Goal: Transaction & Acquisition: Purchase product/service

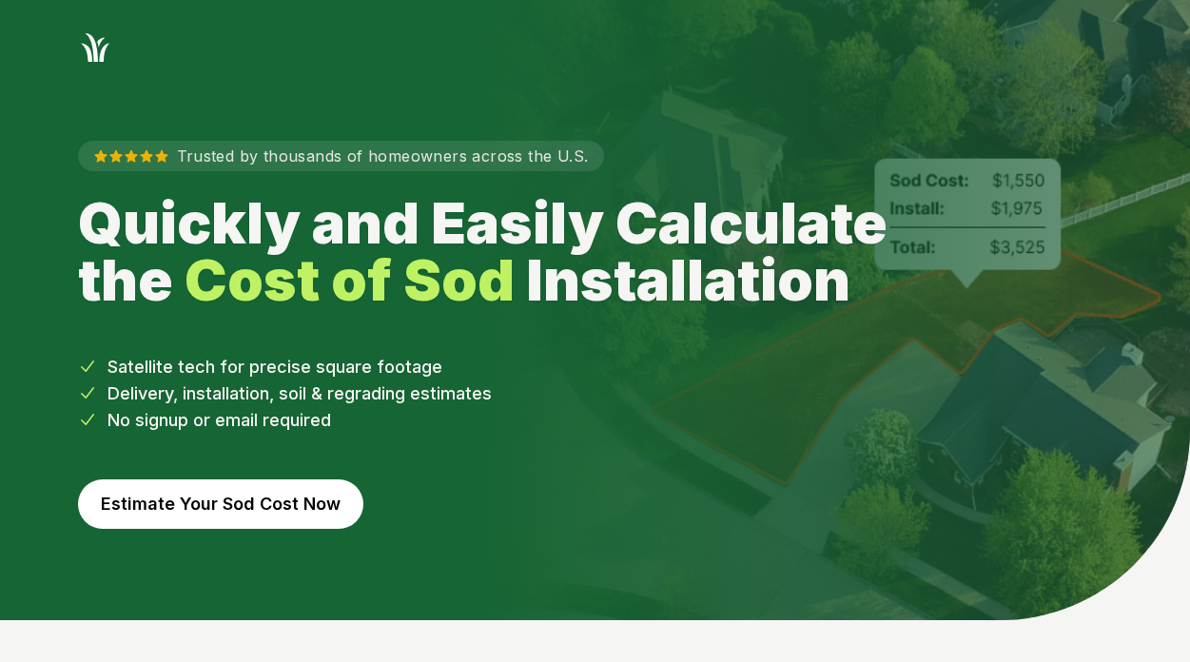
click at [199, 507] on button "Estimate Your Sod Cost Now" at bounding box center [220, 503] width 285 height 49
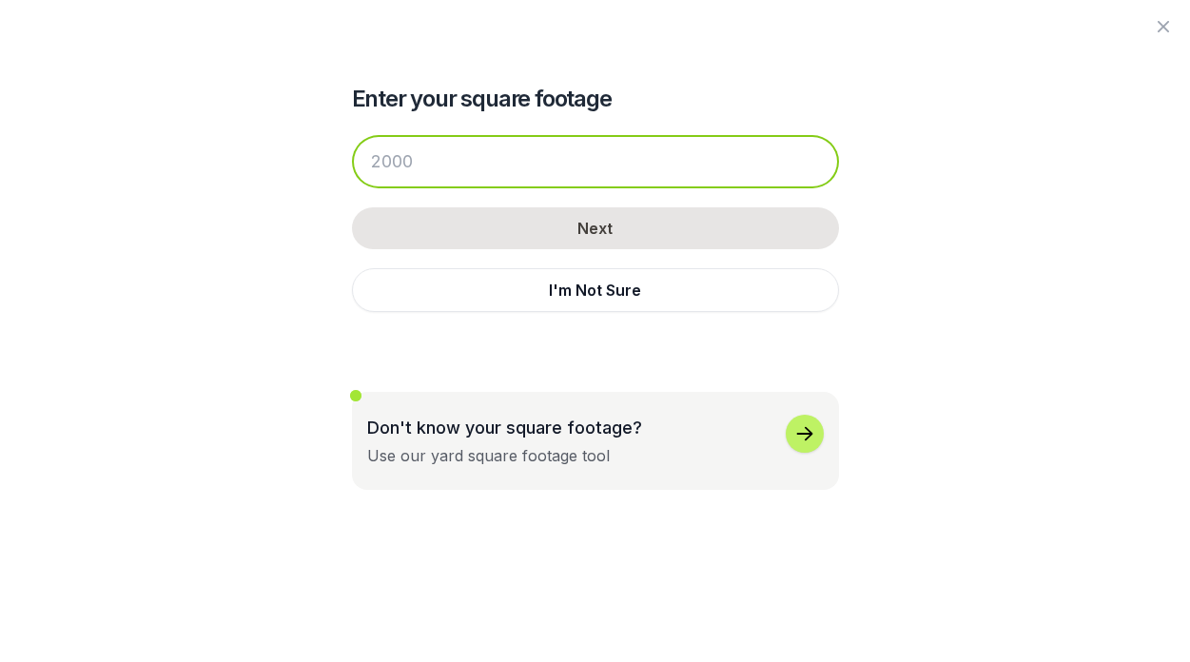
click at [506, 165] on input "number" at bounding box center [595, 161] width 487 height 53
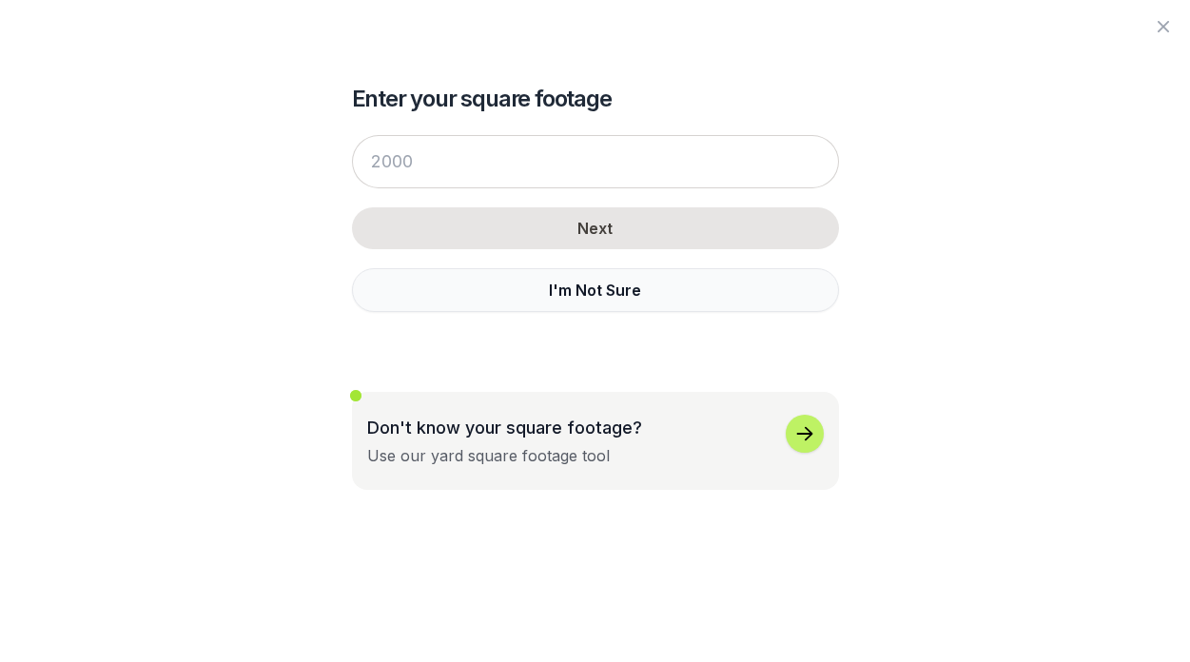
click at [534, 285] on button "I'm Not Sure" at bounding box center [595, 290] width 487 height 44
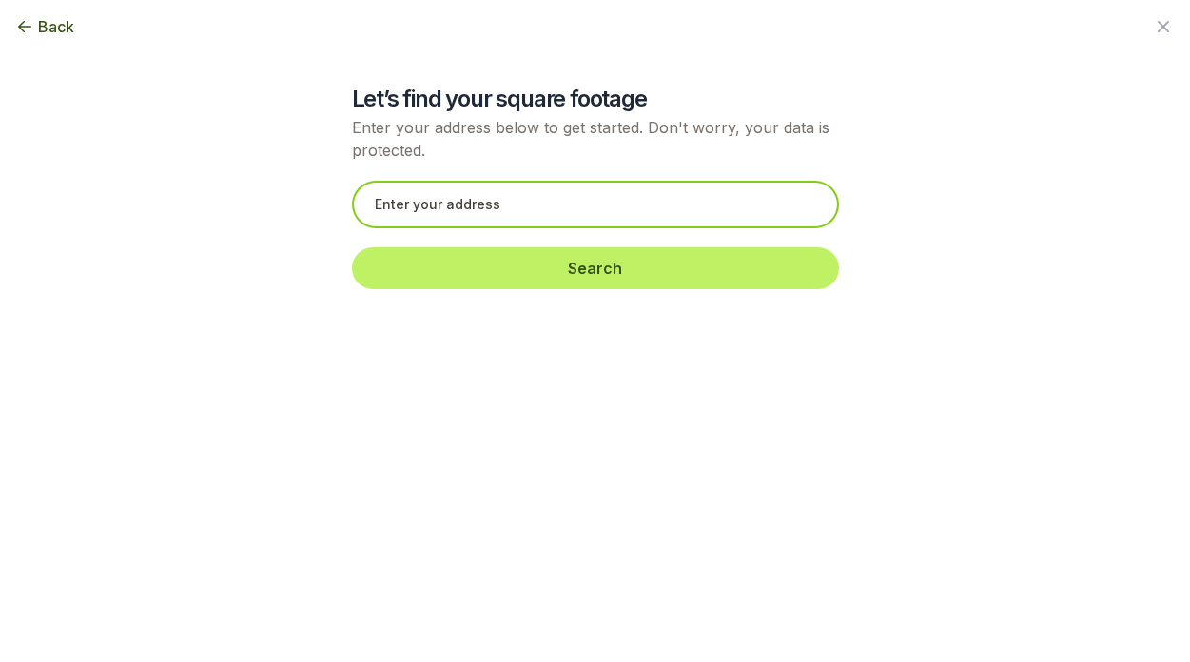
click at [458, 191] on input "text" at bounding box center [595, 205] width 487 height 48
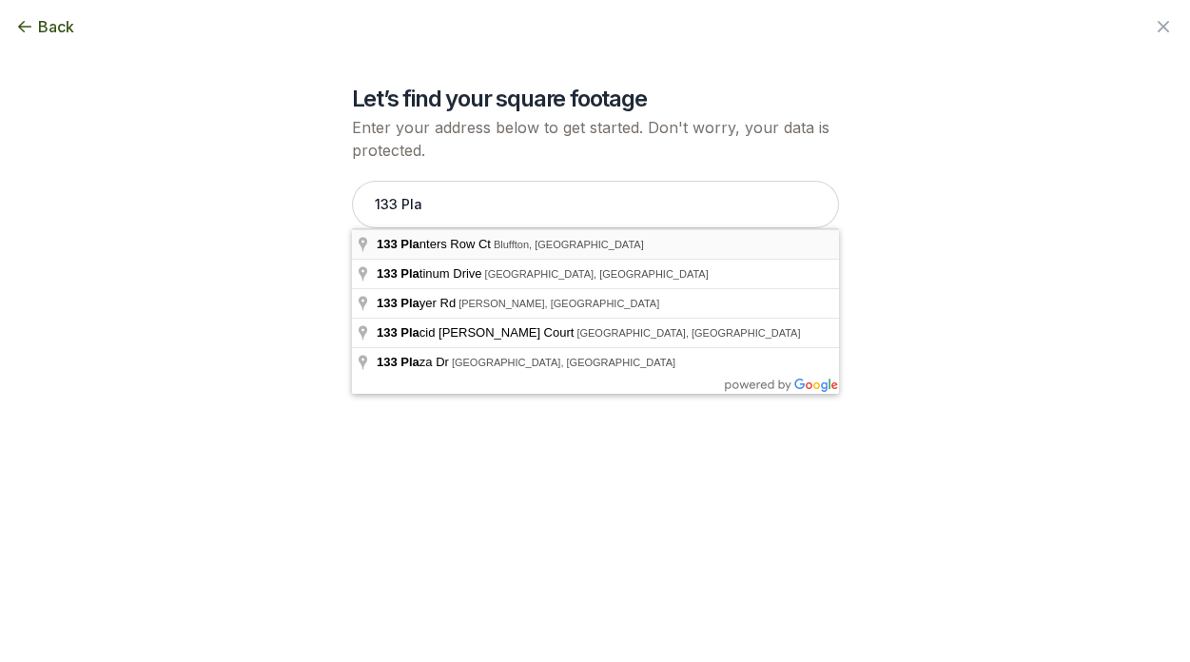
type input "[STREET_ADDRESS]"
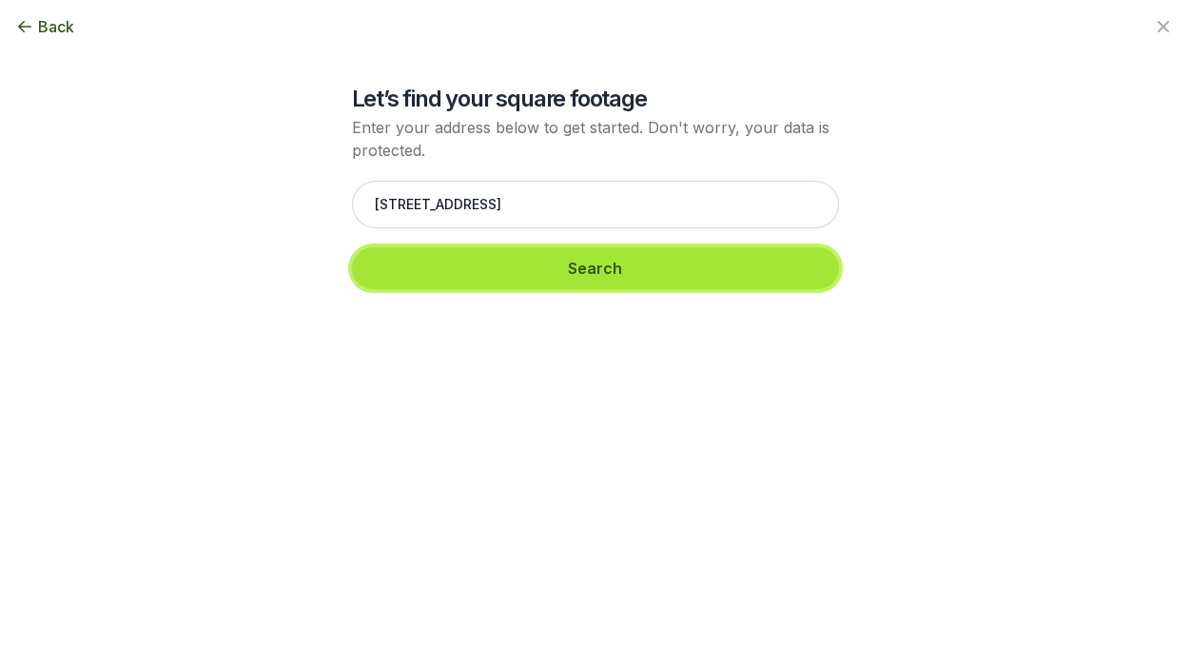
click at [607, 279] on button "Search" at bounding box center [595, 268] width 487 height 42
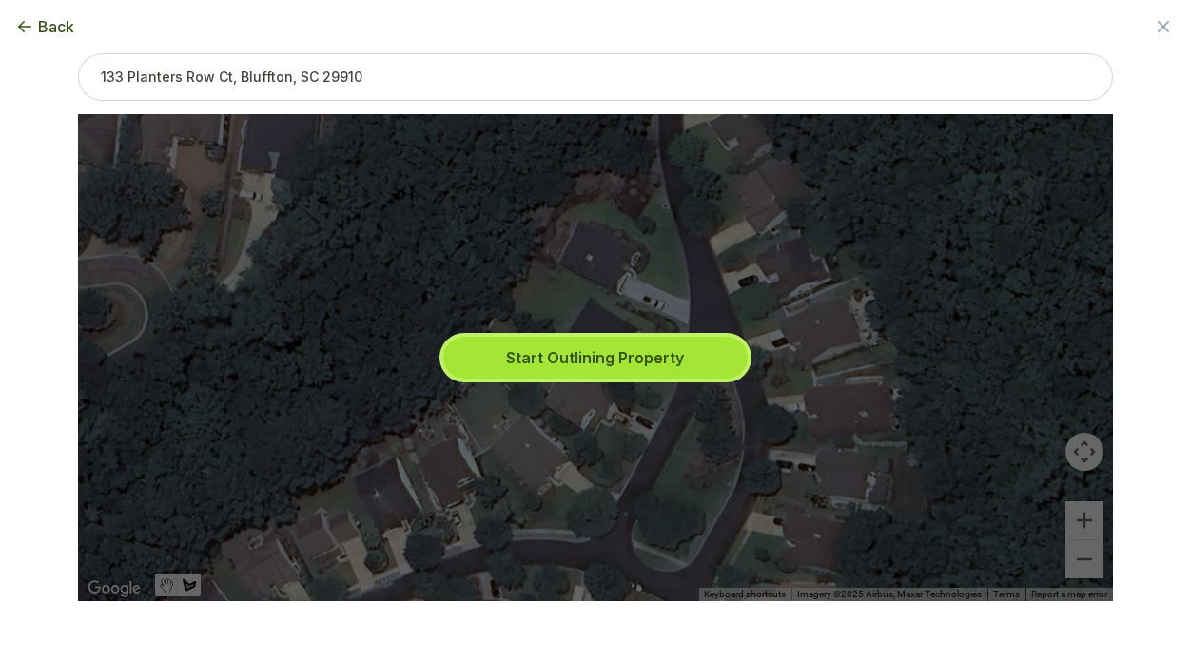
click at [590, 359] on button "Start Outlining Property" at bounding box center [595, 358] width 304 height 42
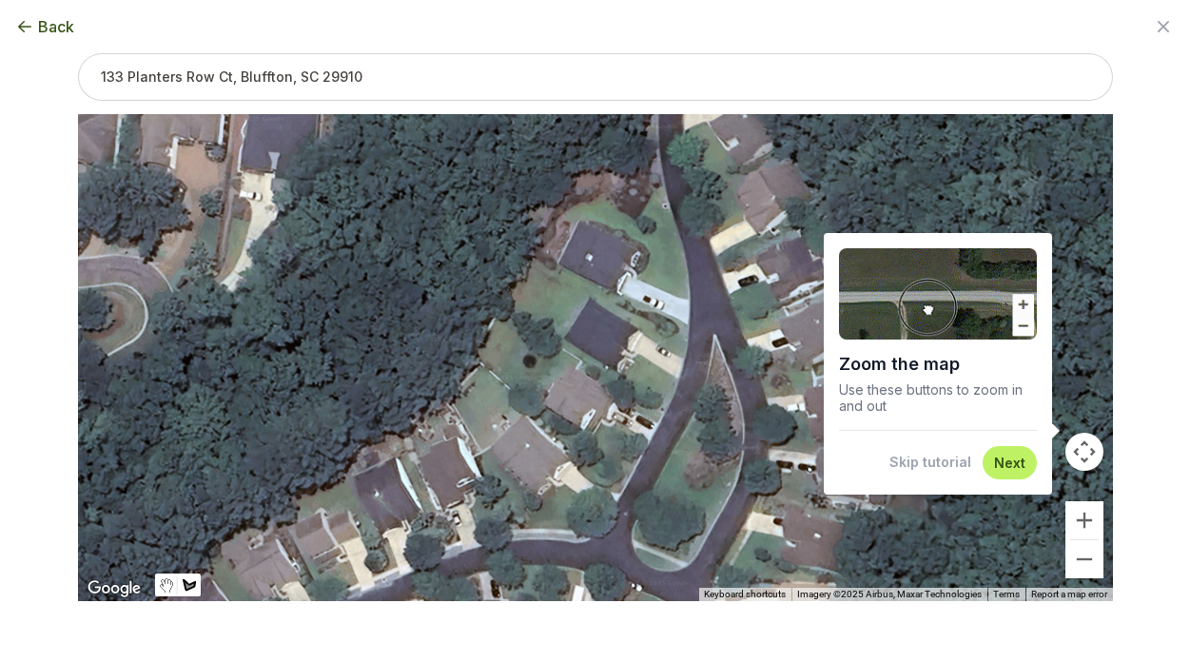
click at [661, 351] on div at bounding box center [595, 357] width 1035 height 487
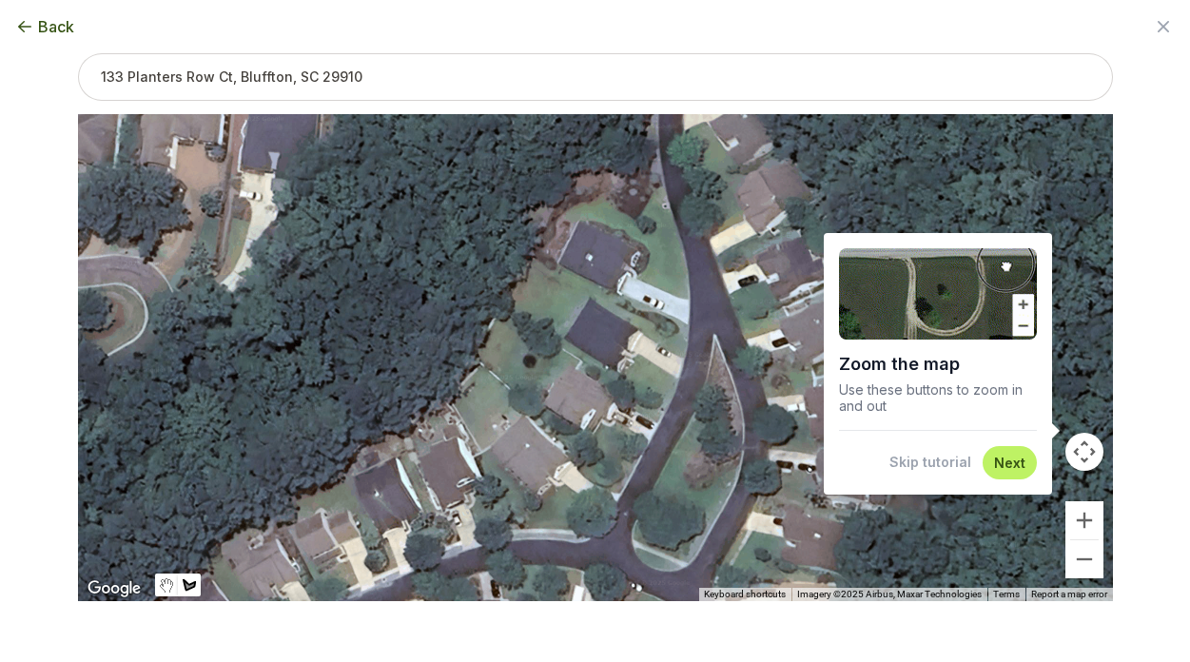
click at [661, 351] on div at bounding box center [595, 357] width 1035 height 487
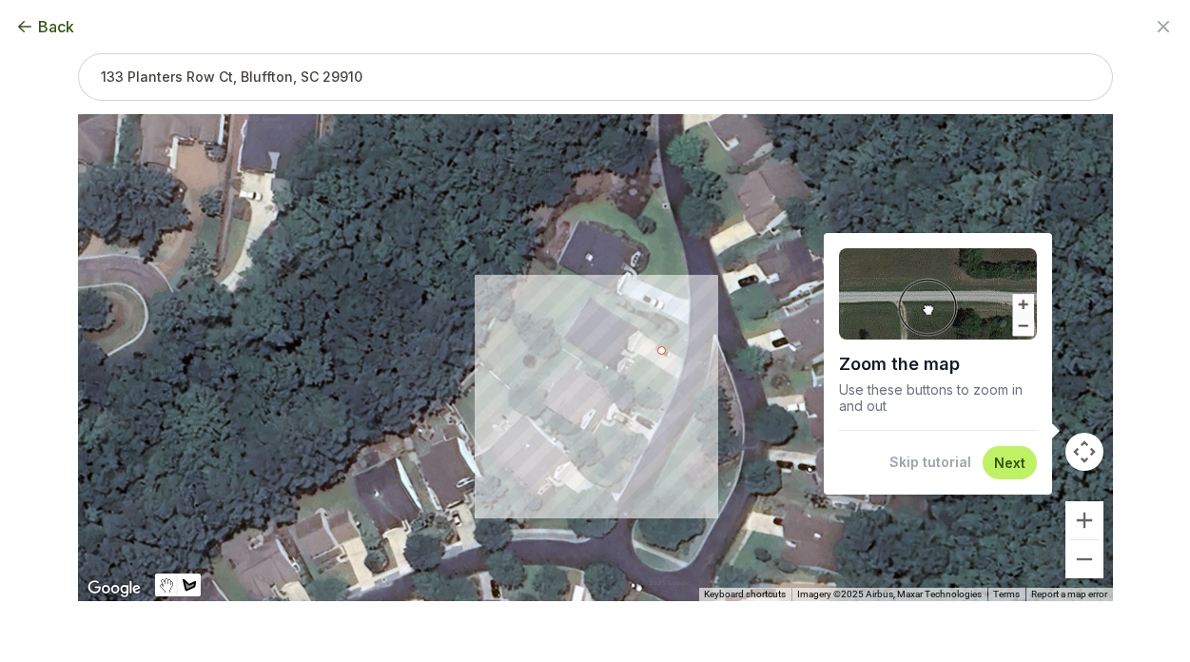
click at [680, 375] on div at bounding box center [595, 357] width 1035 height 487
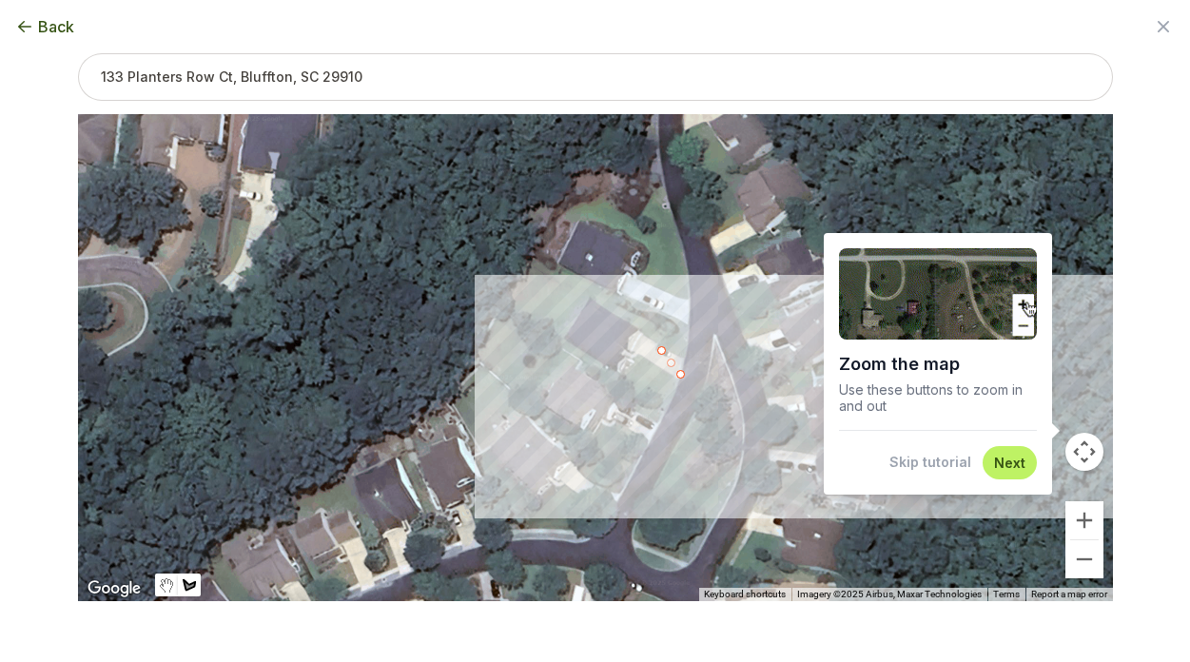
click at [949, 462] on button "Skip tutorial" at bounding box center [930, 462] width 82 height 19
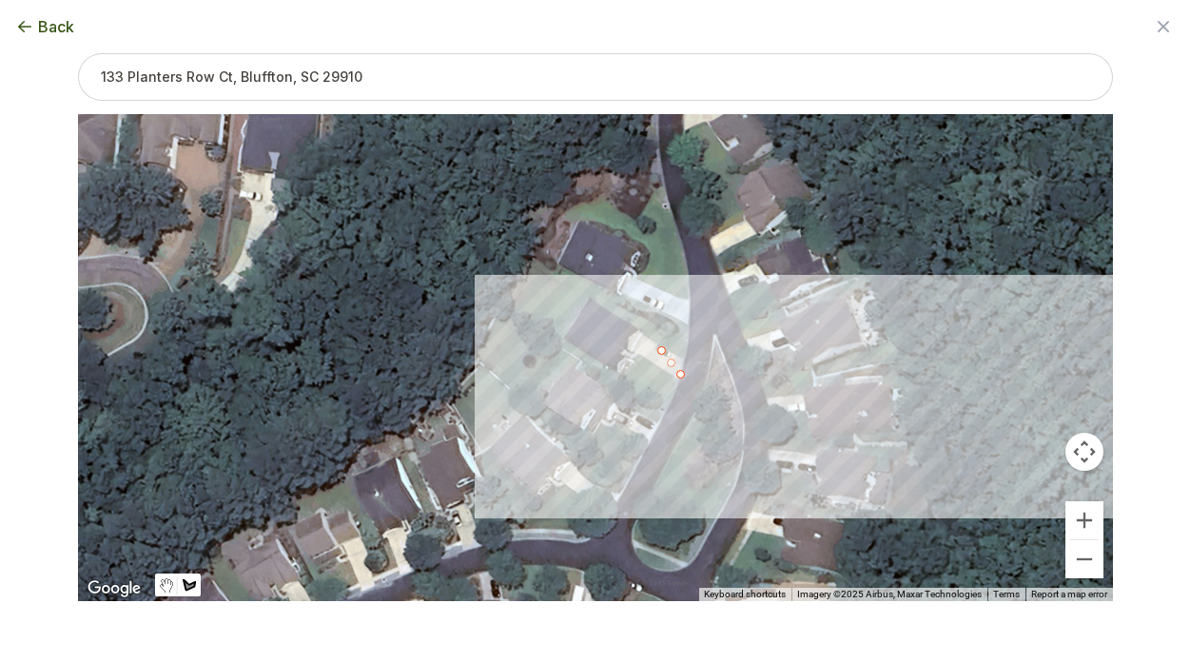
click at [1159, 432] on div "Back Enter your square footage Next I'm Not Sure Don't know your square footage…" at bounding box center [595, 331] width 1190 height 662
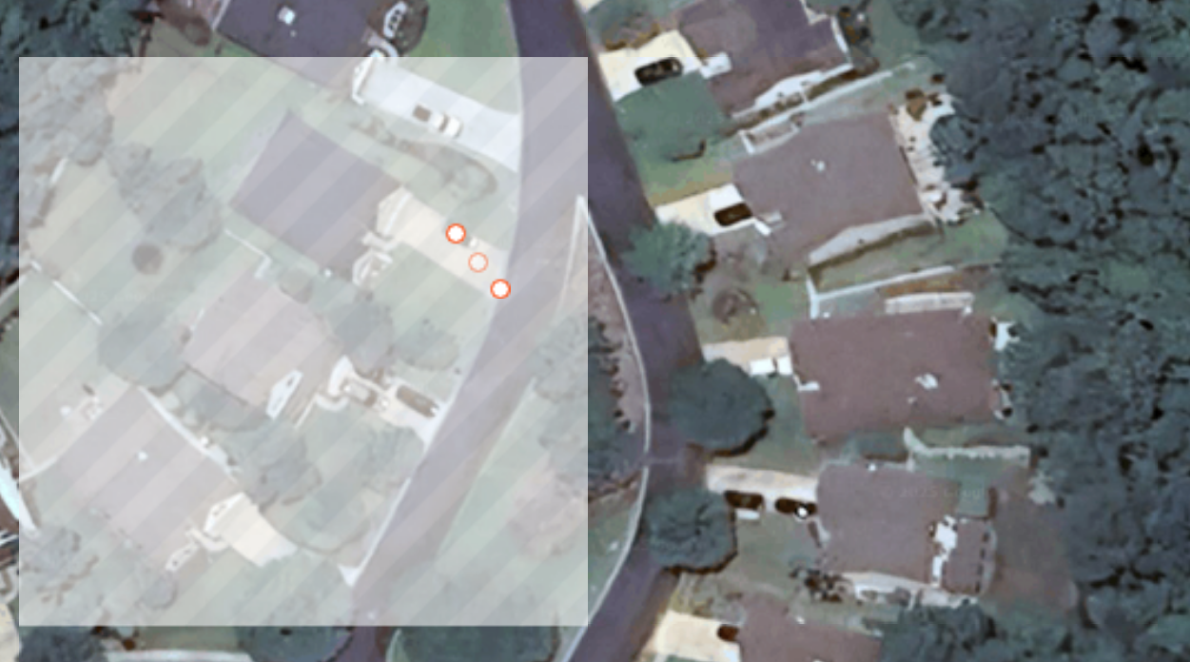
click at [660, 347] on div at bounding box center [595, 357] width 1035 height 487
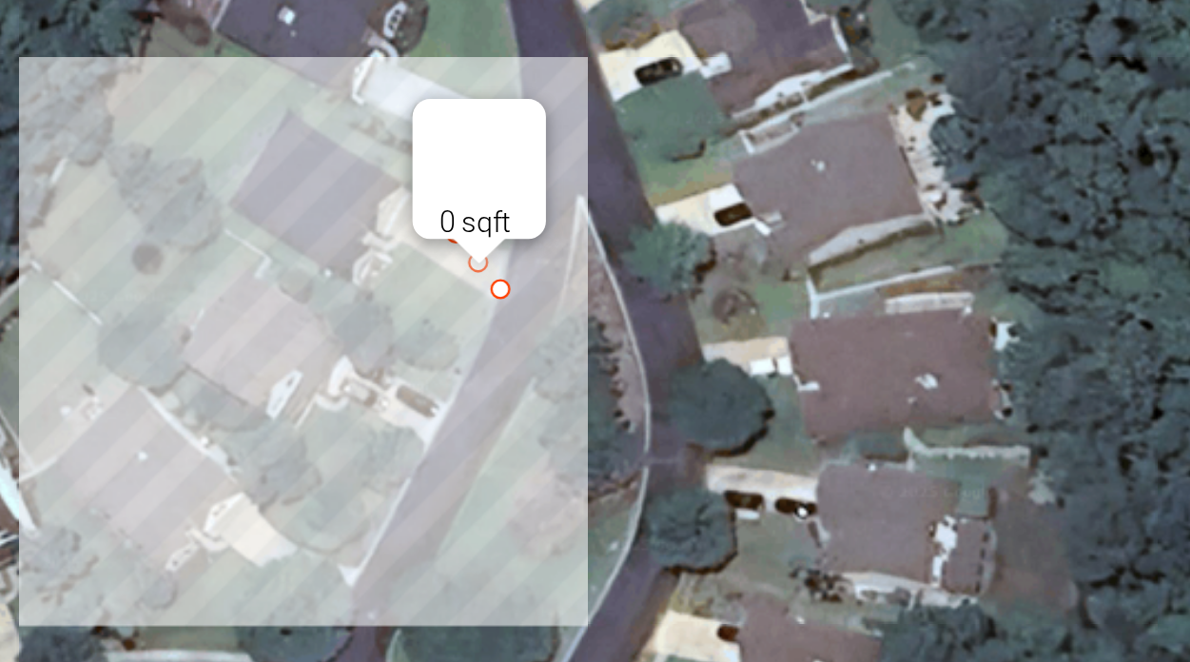
click at [660, 358] on div "0 sqft" at bounding box center [1112, 358] width 1035 height 0
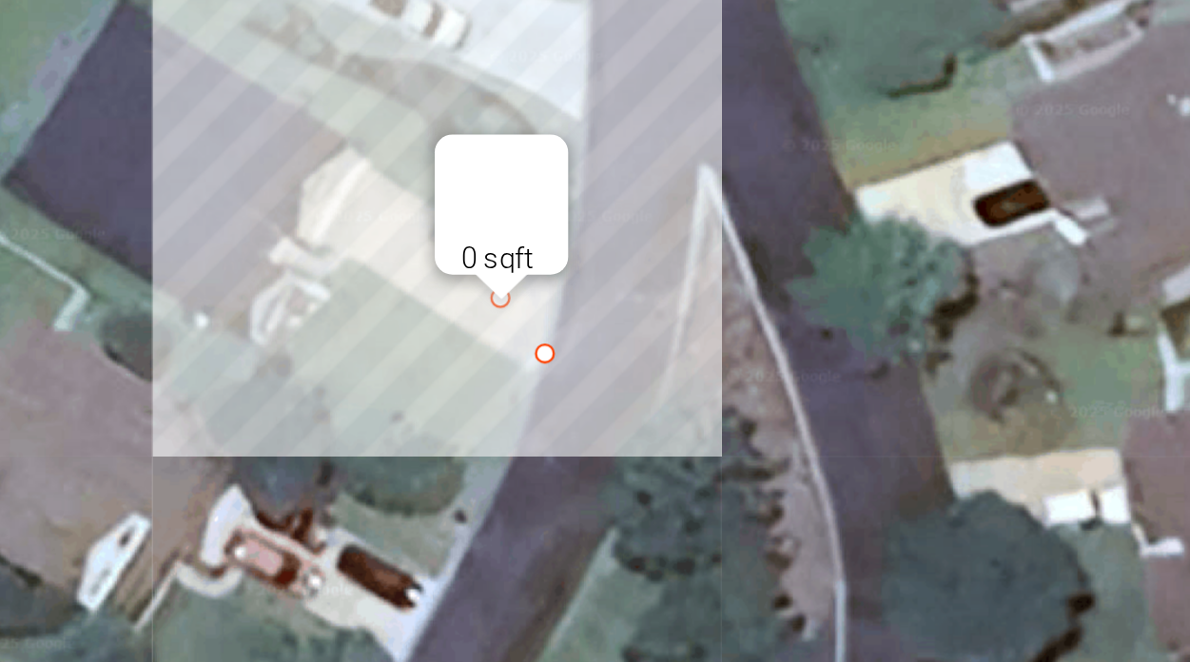
click at [686, 354] on div "0 sqft" at bounding box center [687, 361] width 46 height 14
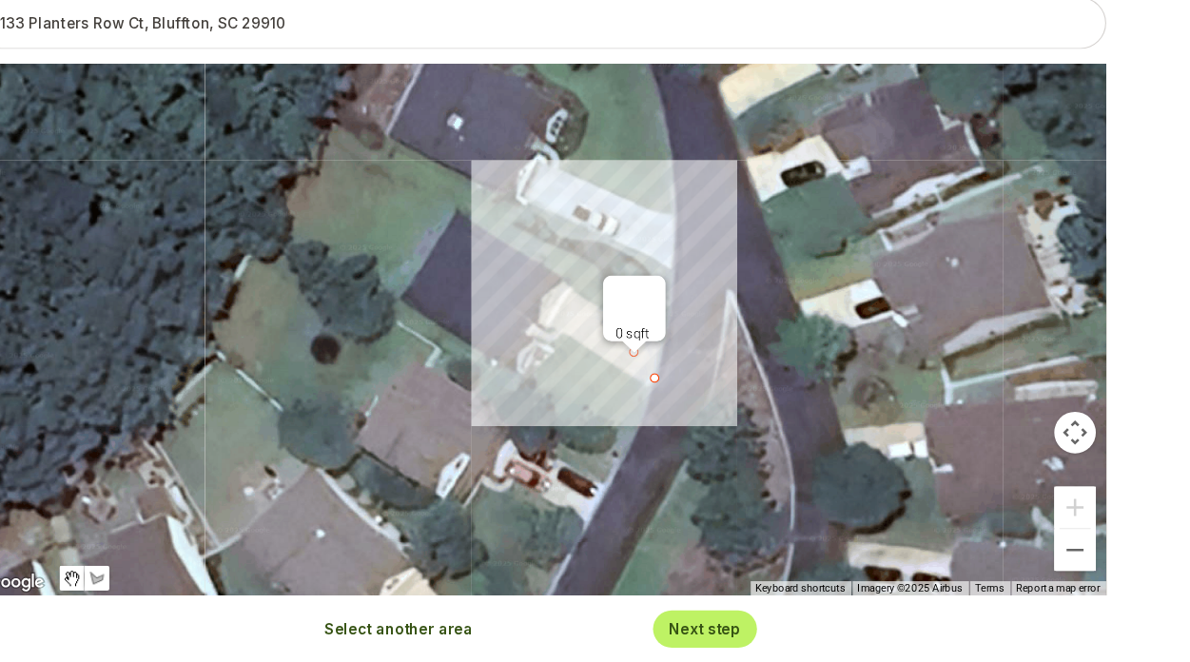
click at [480, 634] on button "Select another area" at bounding box center [466, 631] width 136 height 19
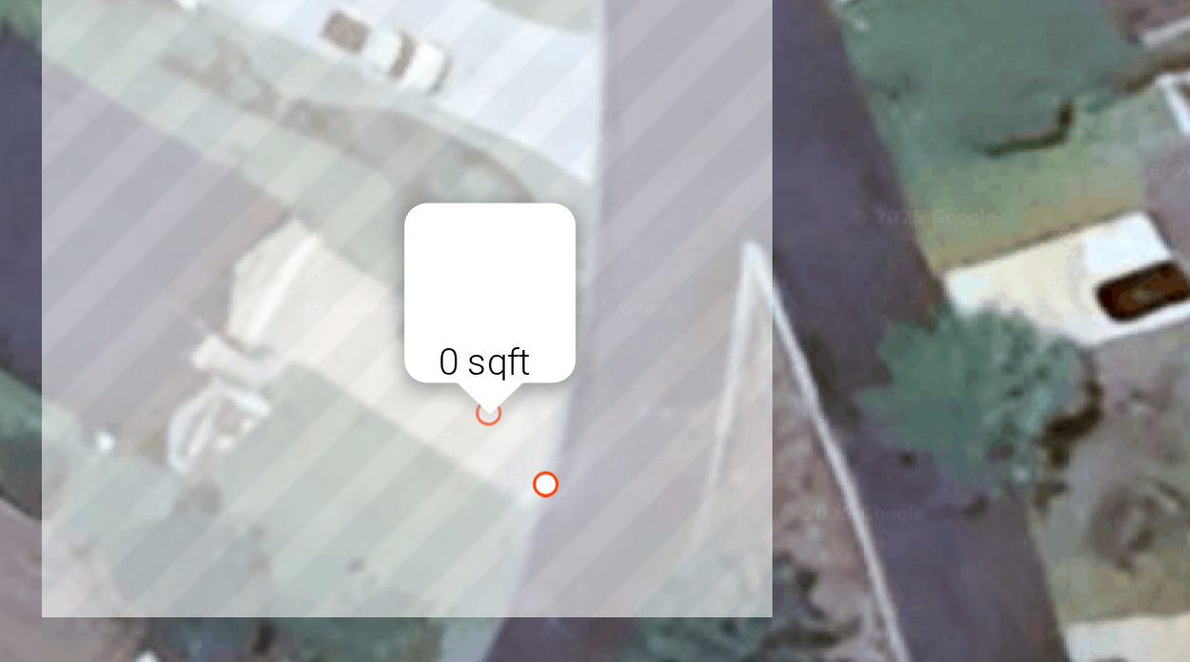
click at [618, 314] on div at bounding box center [595, 357] width 1035 height 487
click at [632, 294] on div at bounding box center [595, 357] width 1035 height 487
click at [711, 337] on div at bounding box center [595, 357] width 1035 height 487
click at [704, 368] on div at bounding box center [595, 357] width 1035 height 487
click at [616, 315] on div at bounding box center [595, 357] width 1035 height 487
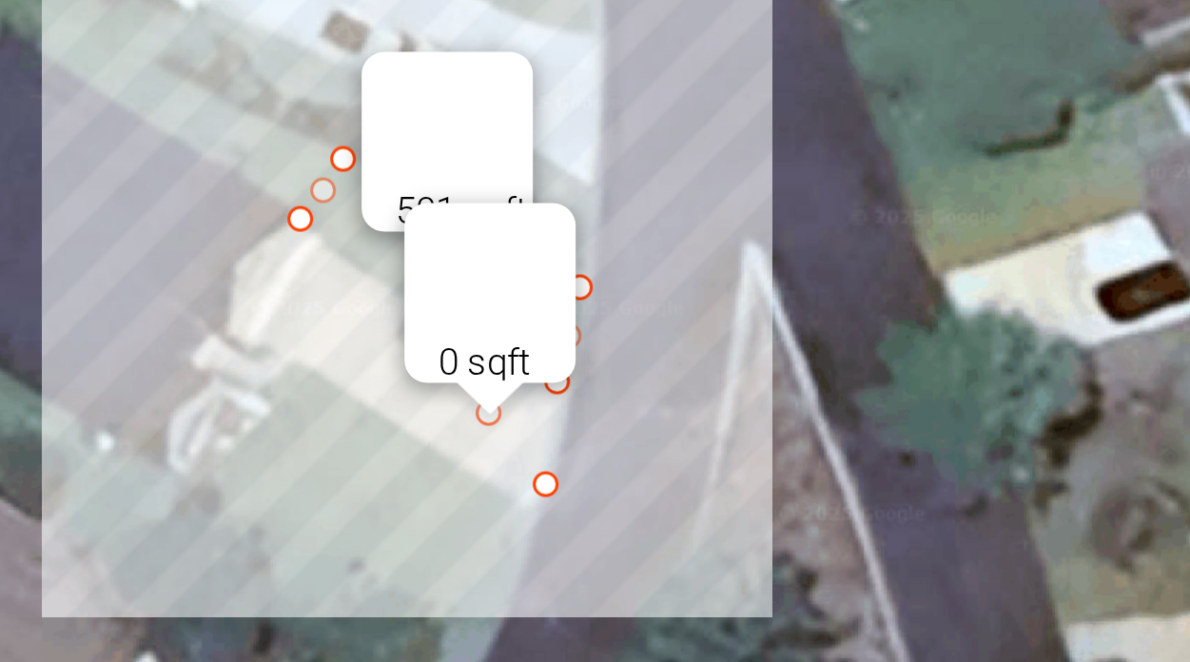
click at [680, 281] on button "Close" at bounding box center [673, 281] width 46 height 46
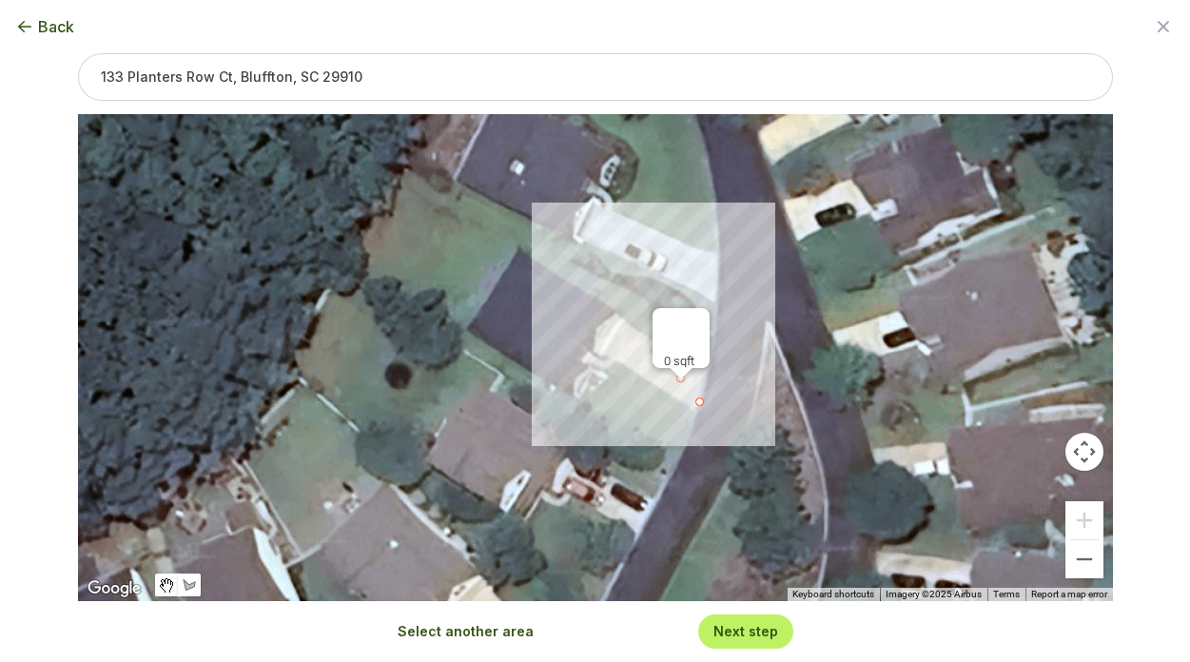
click at [767, 634] on button "Next step" at bounding box center [745, 631] width 65 height 18
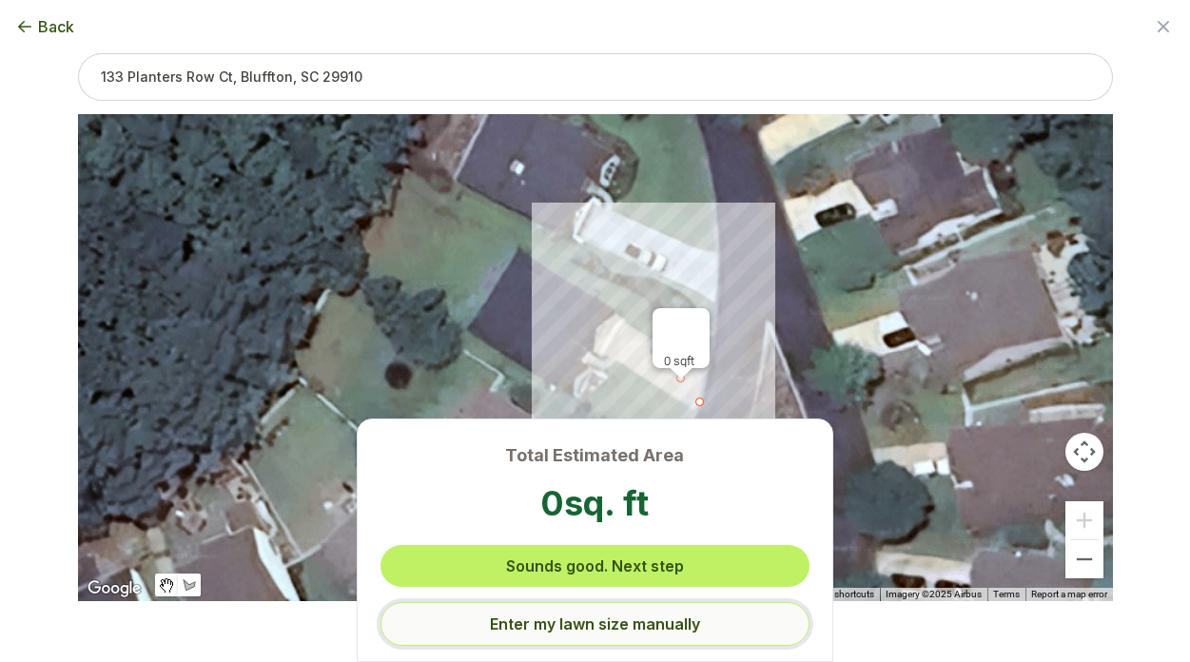
click at [678, 641] on button "Enter my lawn size manually" at bounding box center [594, 624] width 428 height 44
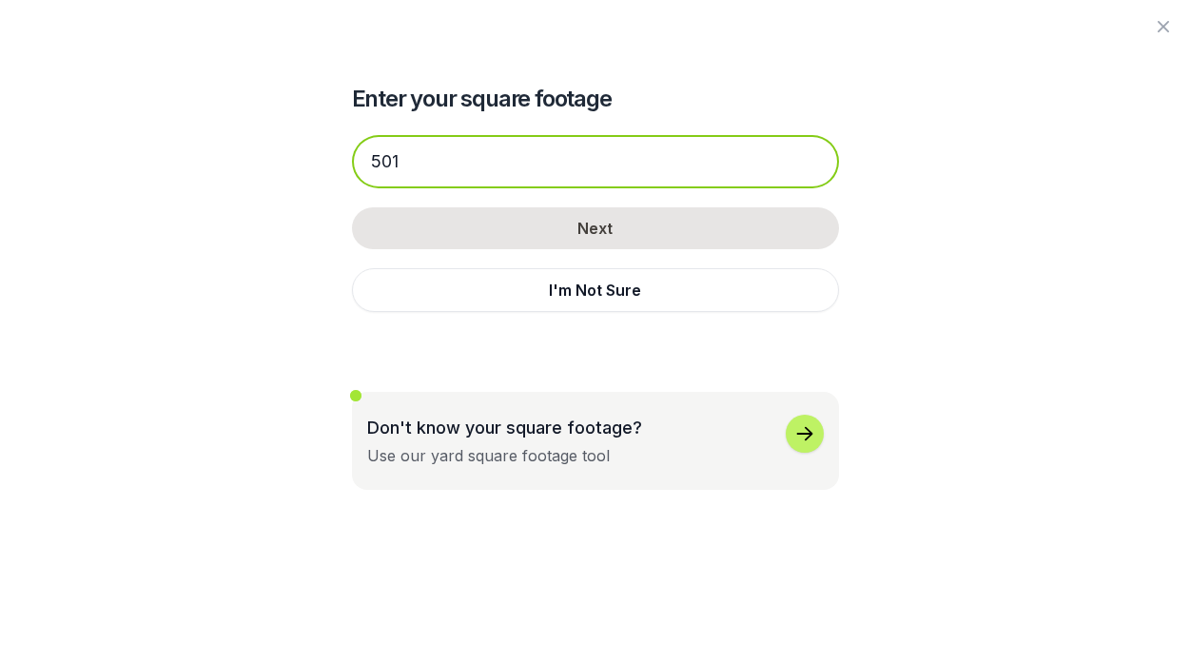
click at [432, 167] on input "501" at bounding box center [595, 161] width 487 height 53
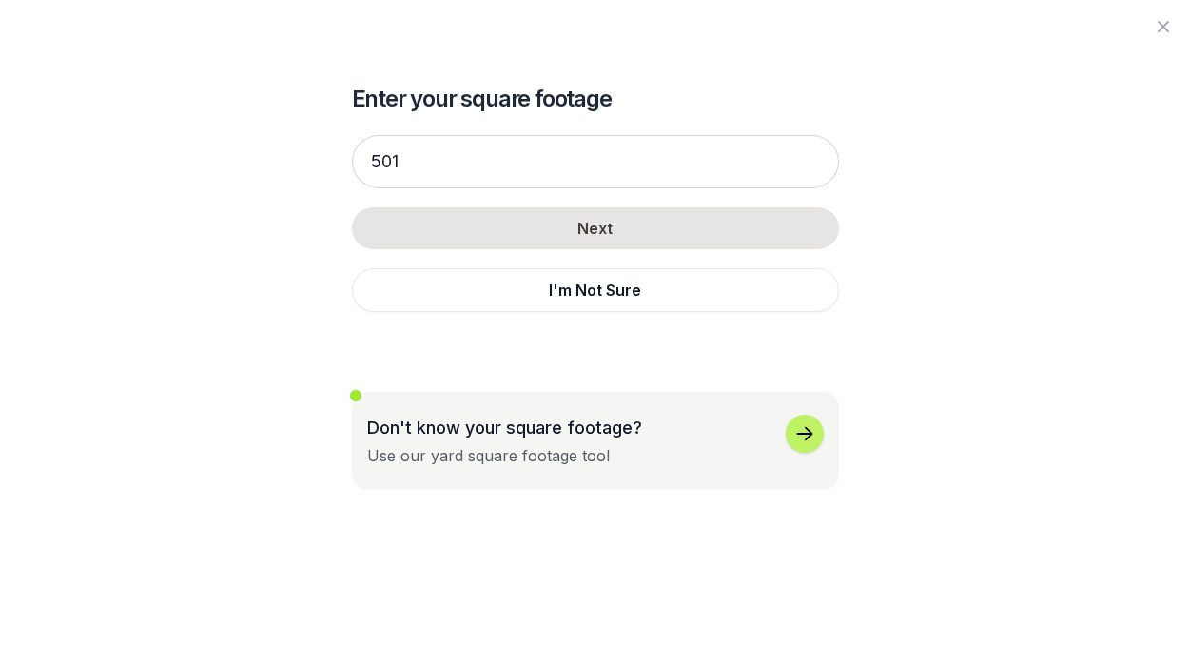
click at [753, 352] on div "Enter your square footage 501 Next I'm Not Sure Don't know your square footage?…" at bounding box center [595, 245] width 487 height 490
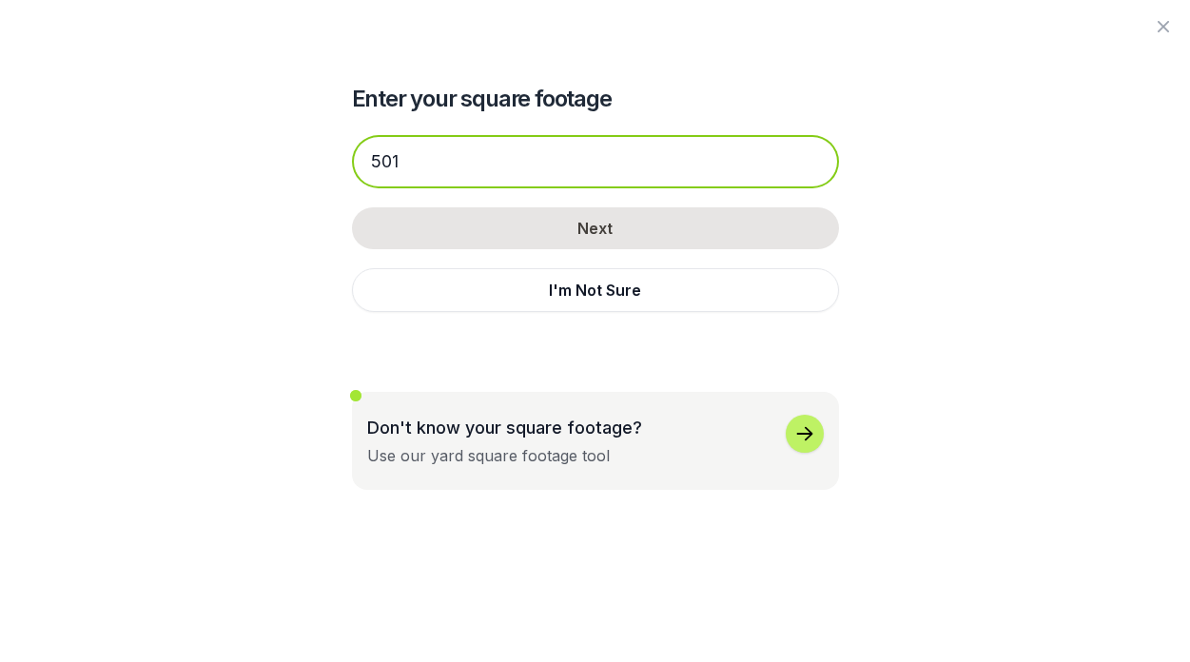
click at [594, 163] on input "501" at bounding box center [595, 161] width 487 height 53
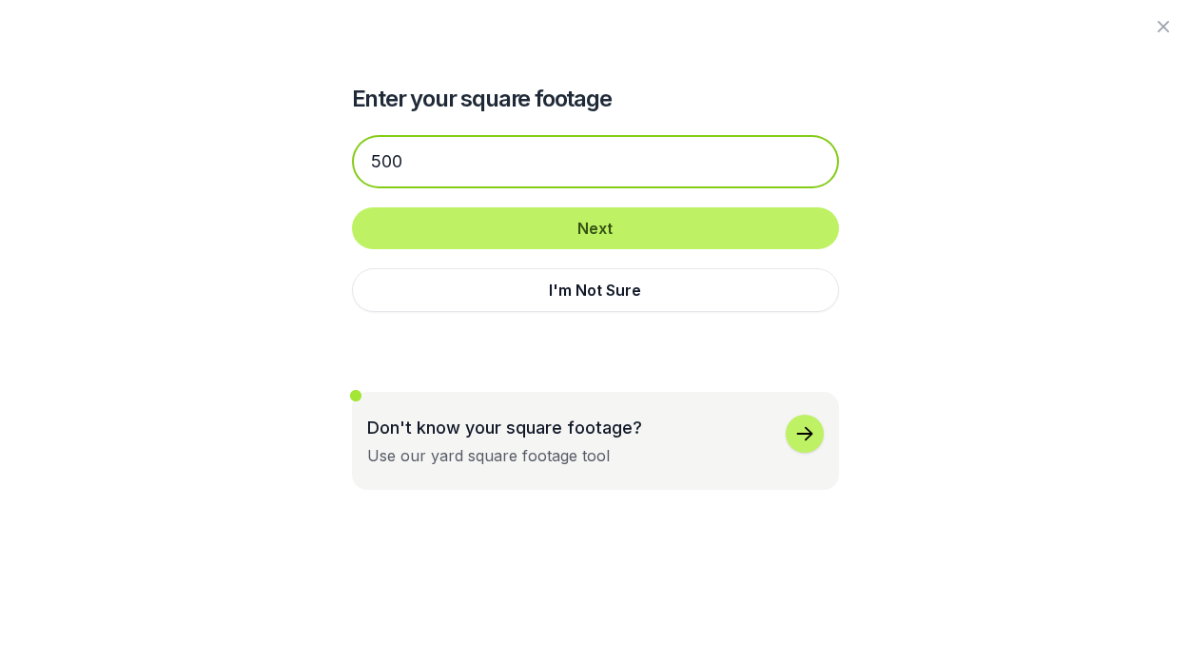
type input "500"
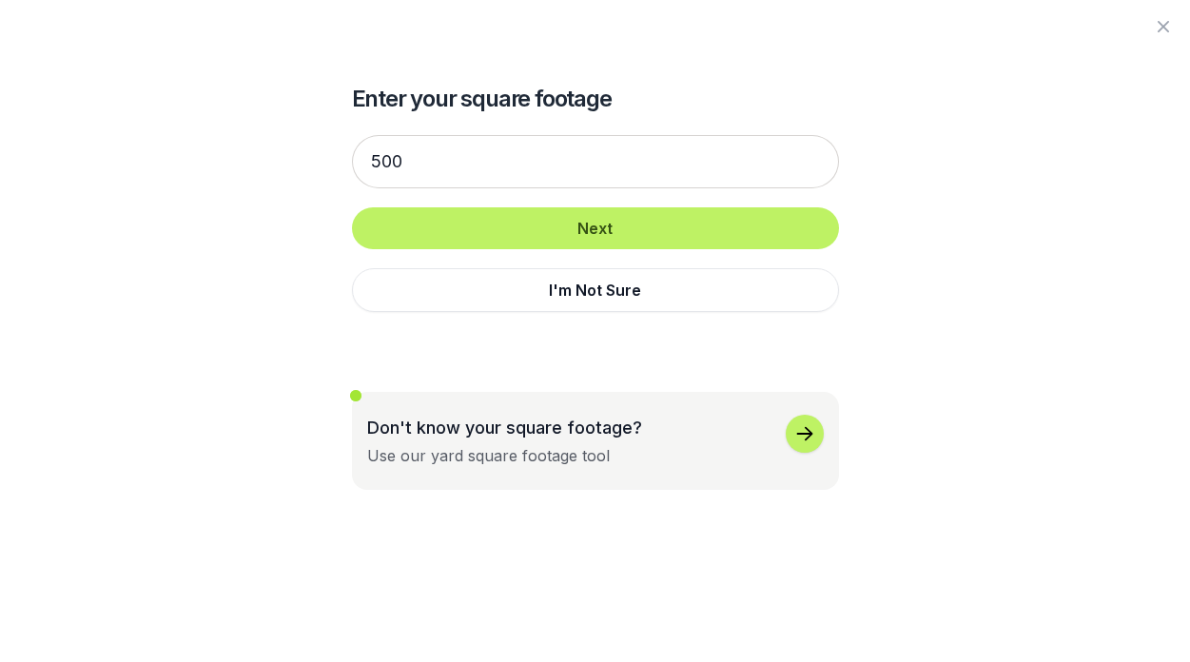
click at [243, 299] on div "Enter your square footage 500 Next I'm Not Sure Don't know your square footage?…" at bounding box center [595, 245] width 1035 height 490
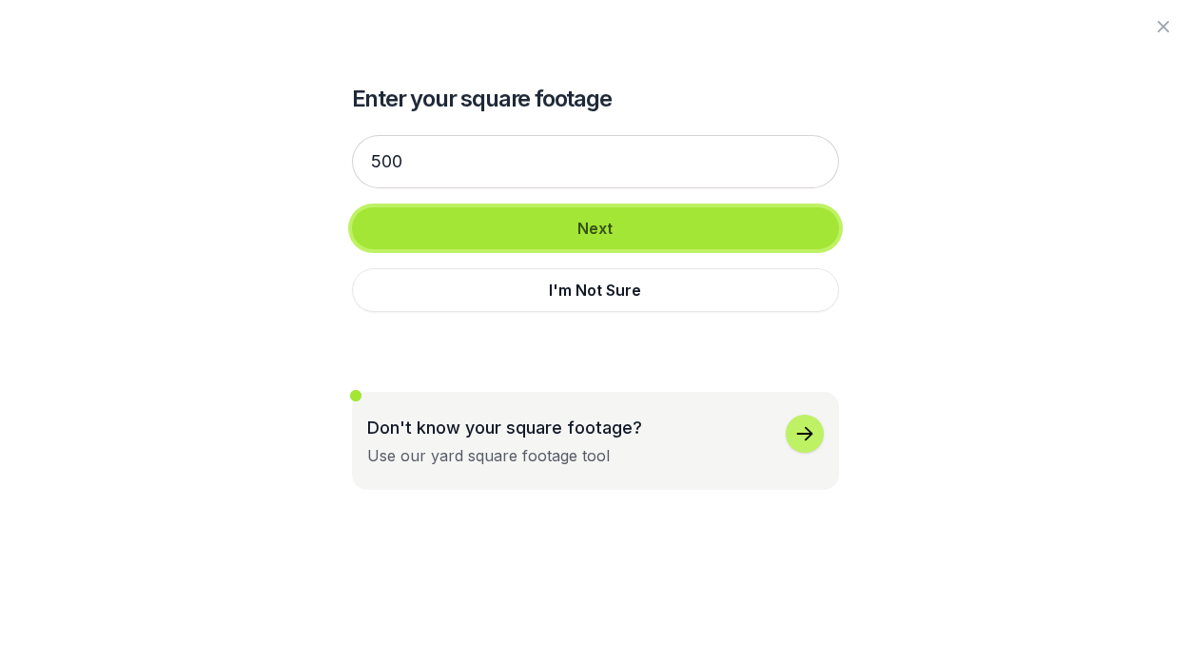
click at [527, 228] on button "Next" at bounding box center [595, 228] width 487 height 42
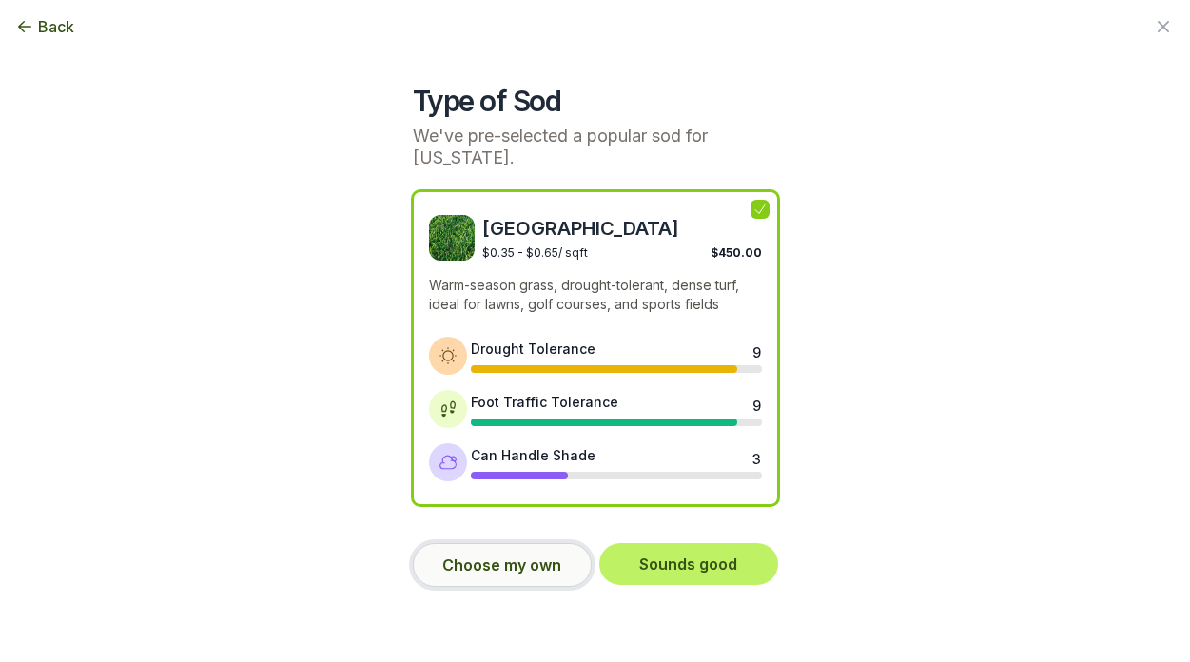
click at [530, 577] on button "Choose my own" at bounding box center [502, 565] width 179 height 44
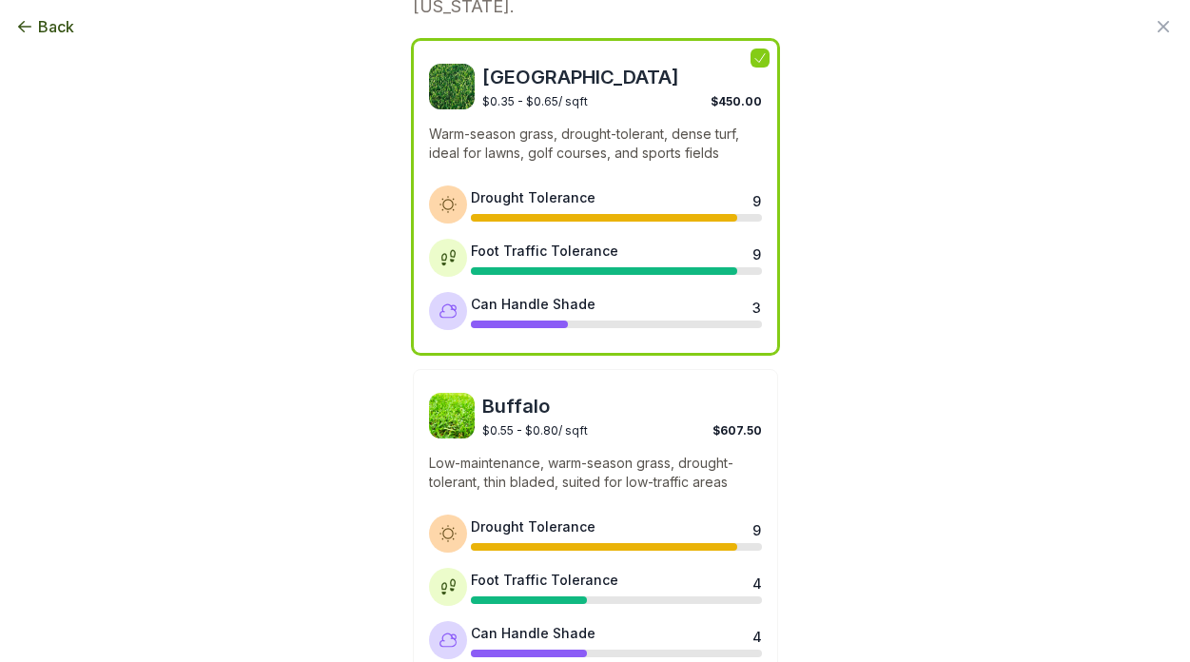
scroll to position [152, 0]
click at [570, 59] on div "Bermuda $0.35 - $0.65 / sqft $450.00 Warm-season grass, drought-tolerant, dense…" at bounding box center [595, 196] width 365 height 314
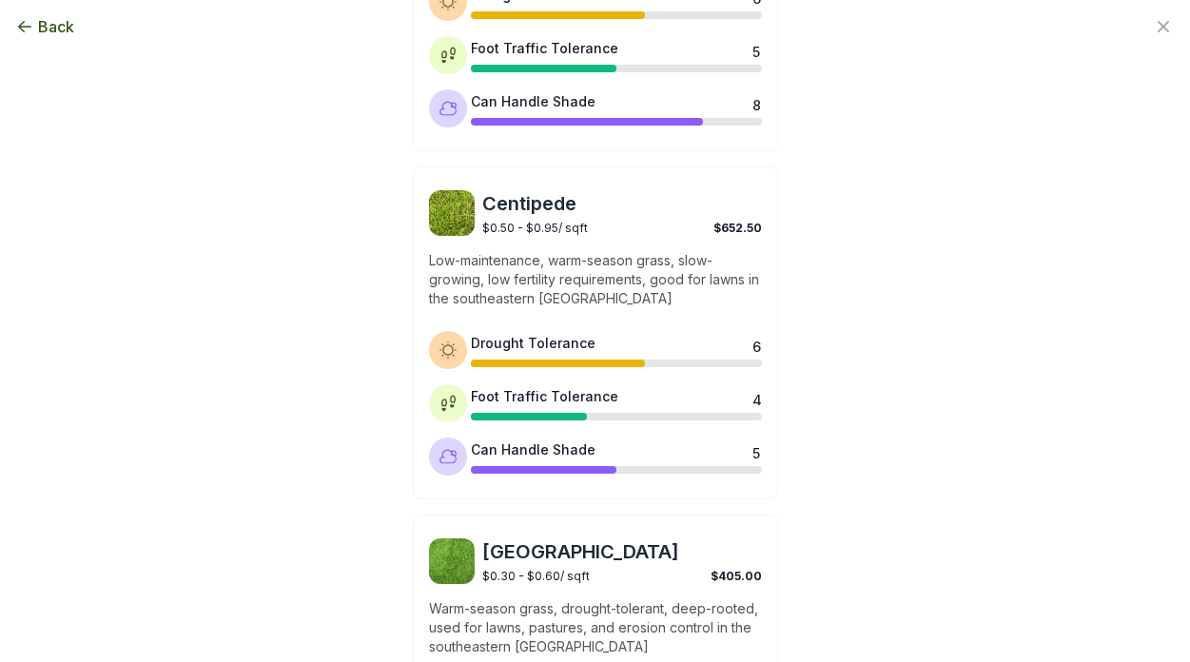
scroll to position [1622, 0]
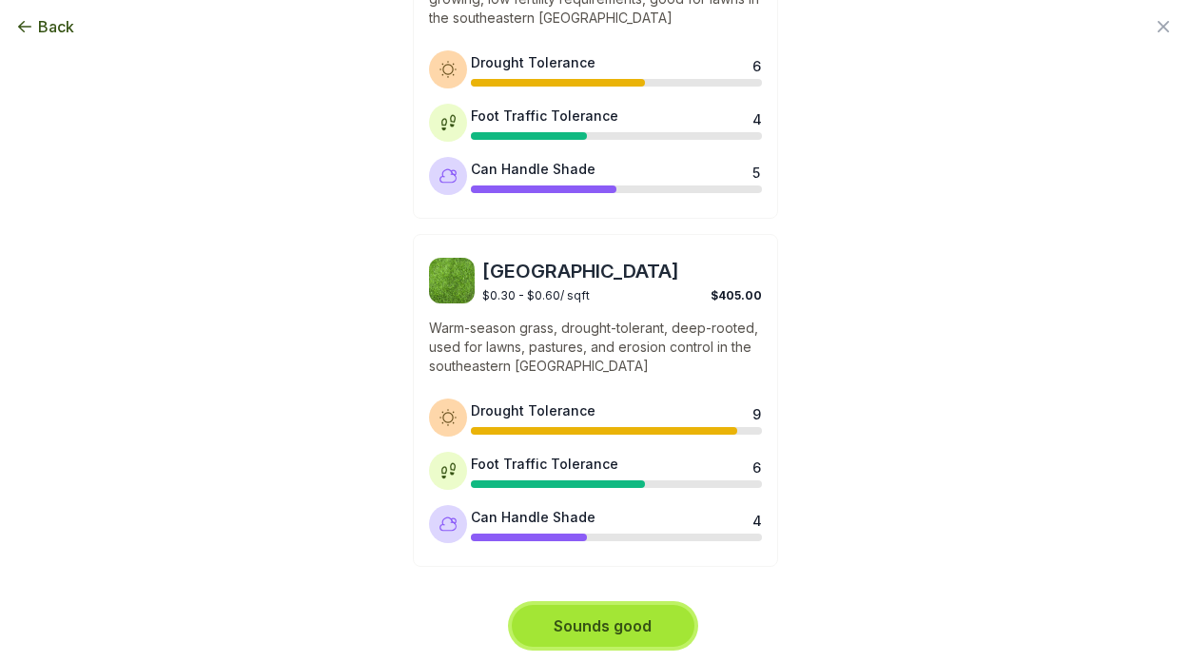
click at [612, 619] on button "Sounds good" at bounding box center [603, 626] width 183 height 42
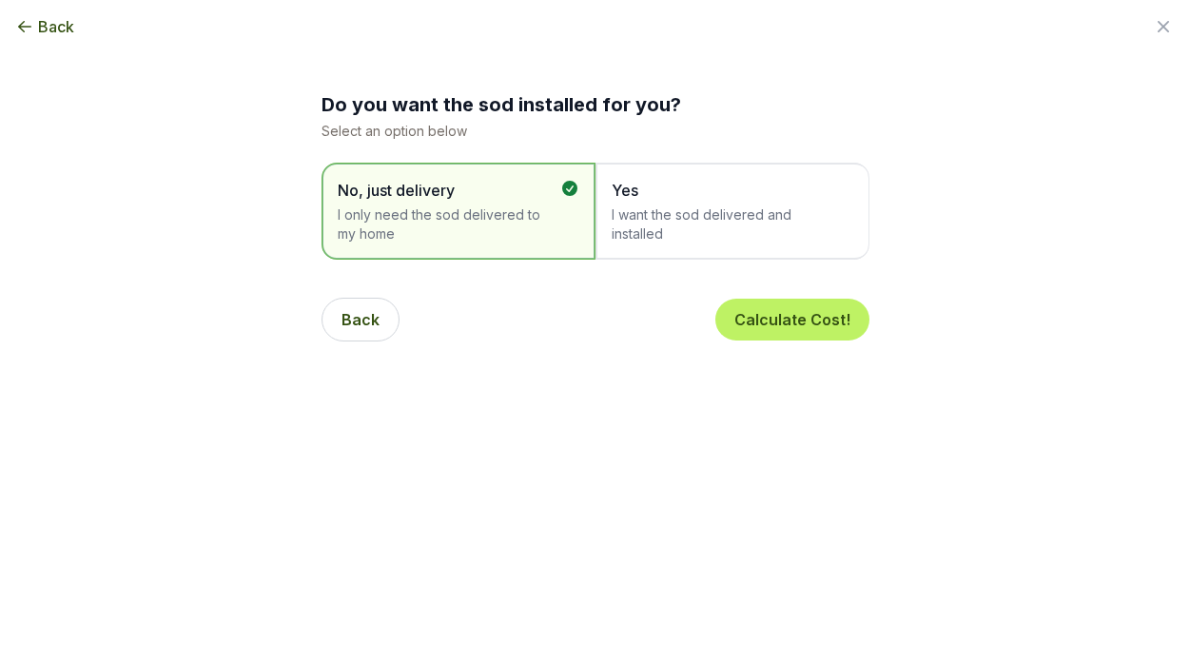
click at [720, 214] on span "I want the sod delivered and installed" at bounding box center [723, 224] width 223 height 38
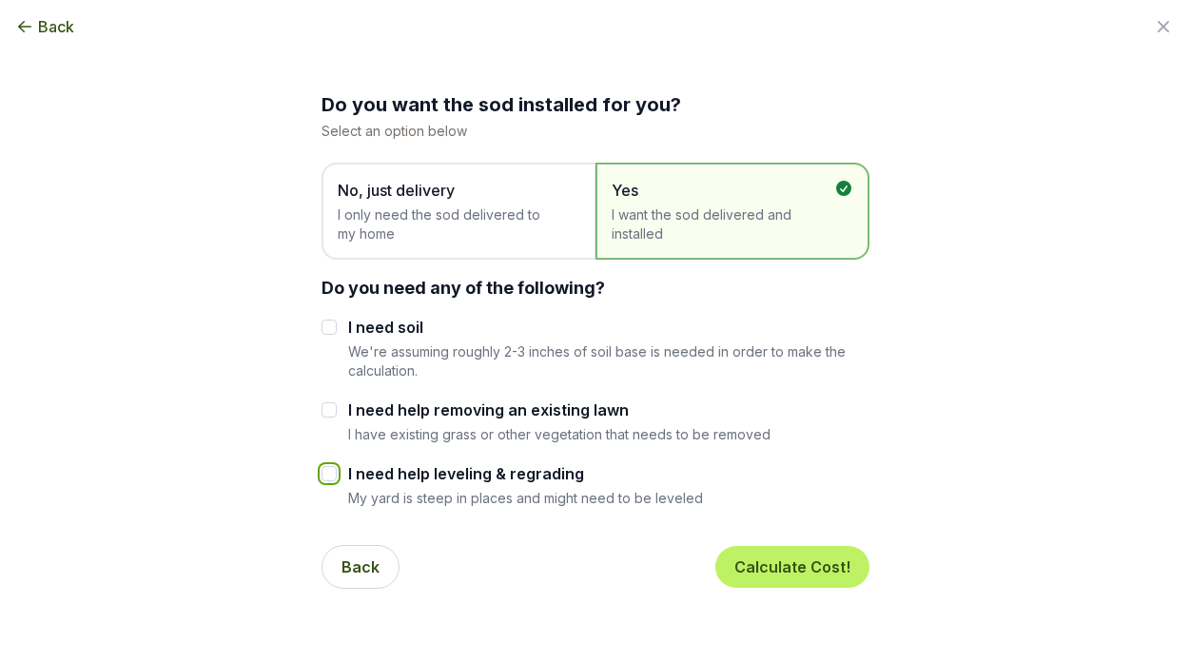
click at [325, 475] on input "I need help leveling & regrading" at bounding box center [328, 473] width 15 height 15
checkbox input "true"
click at [327, 335] on div at bounding box center [328, 327] width 15 height 23
click at [334, 324] on input "I need soil" at bounding box center [328, 327] width 15 height 15
checkbox input "true"
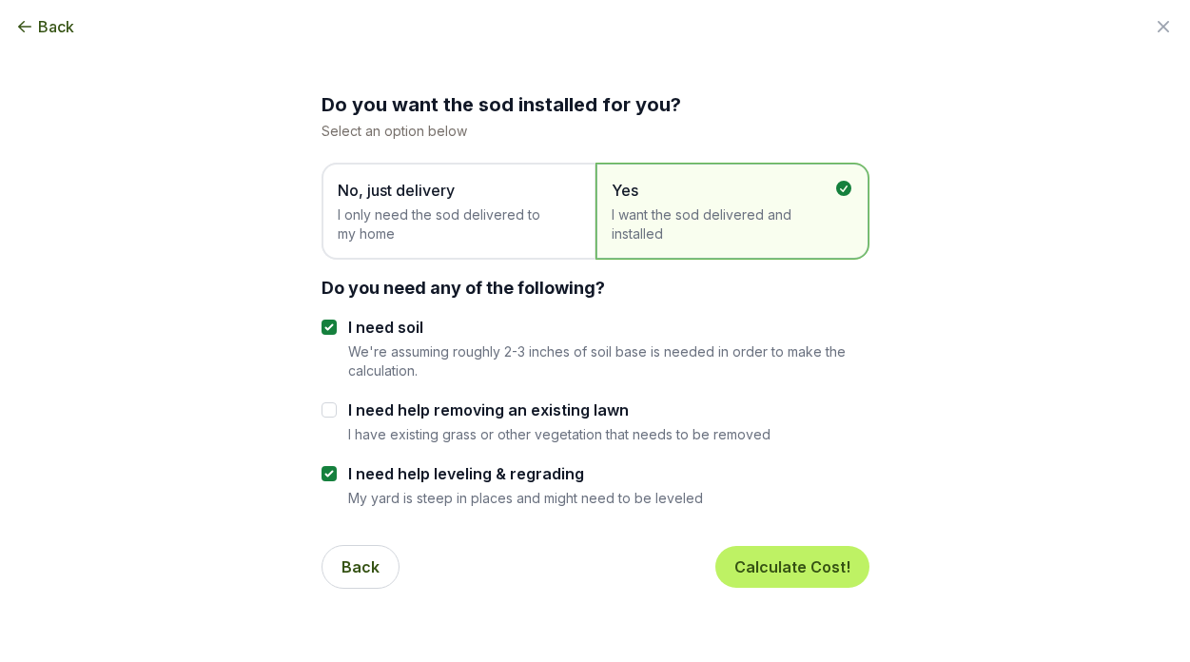
click at [979, 529] on div "Do you want the sod installed for you? Select an option below No, just delivery…" at bounding box center [595, 302] width 1035 height 604
click at [804, 569] on button "Calculate Cost!" at bounding box center [792, 567] width 154 height 42
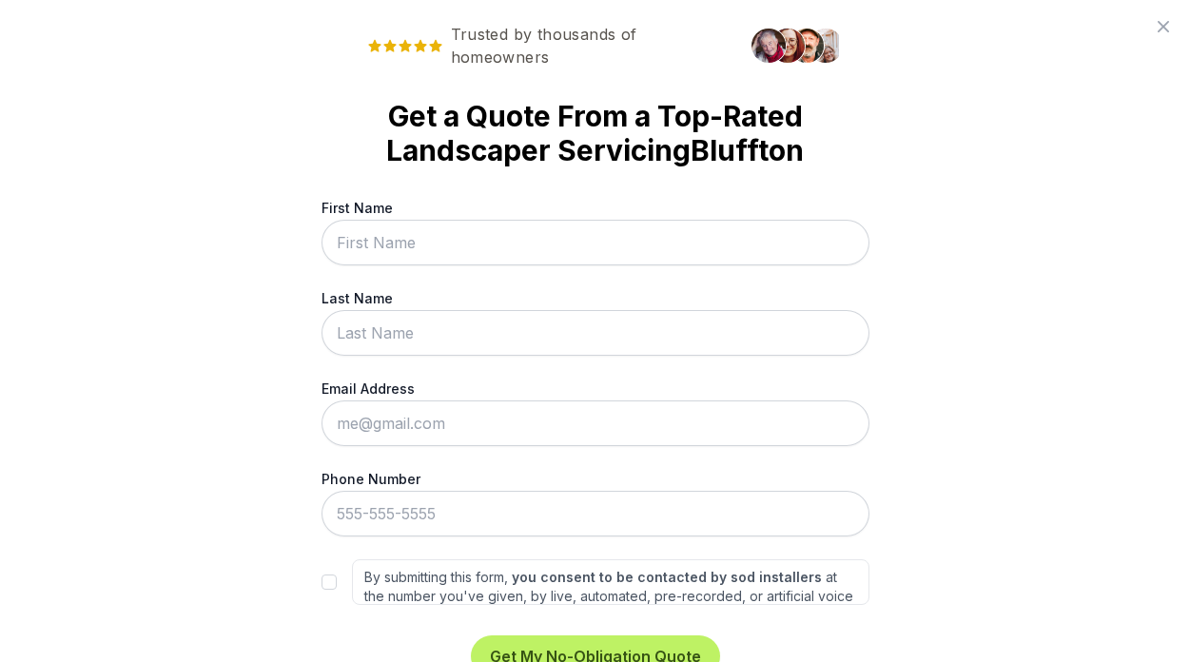
click at [468, 242] on input "First Name" at bounding box center [595, 243] width 548 height 46
type input "[PERSON_NAME]"
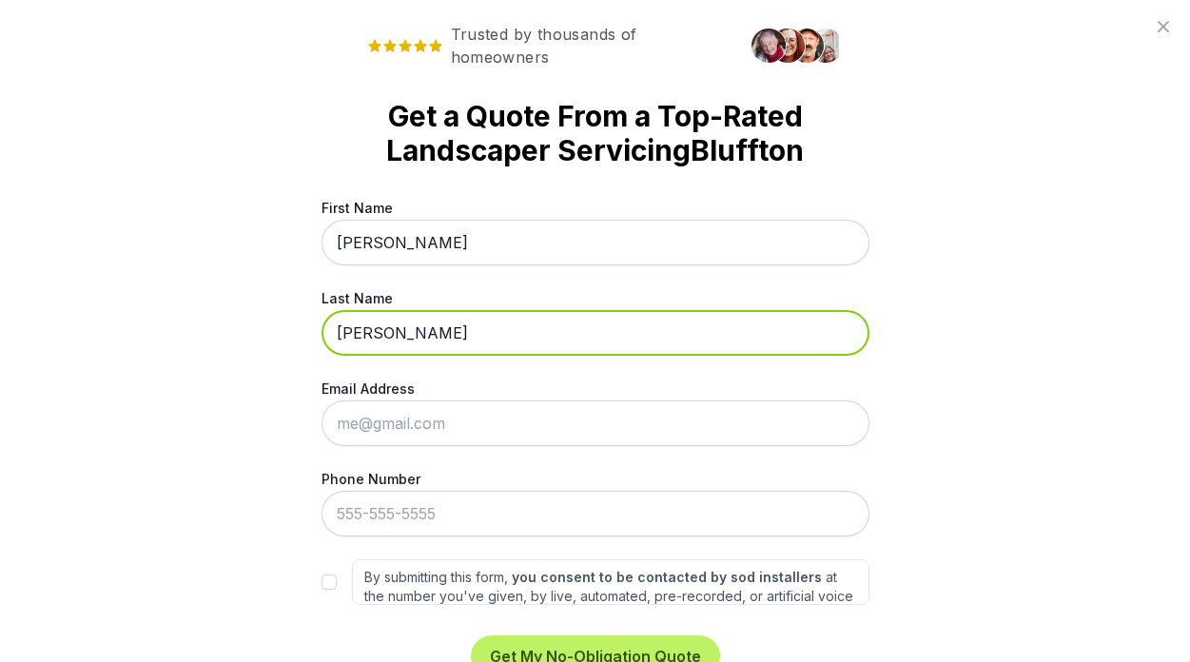
type input "[PERSON_NAME]"
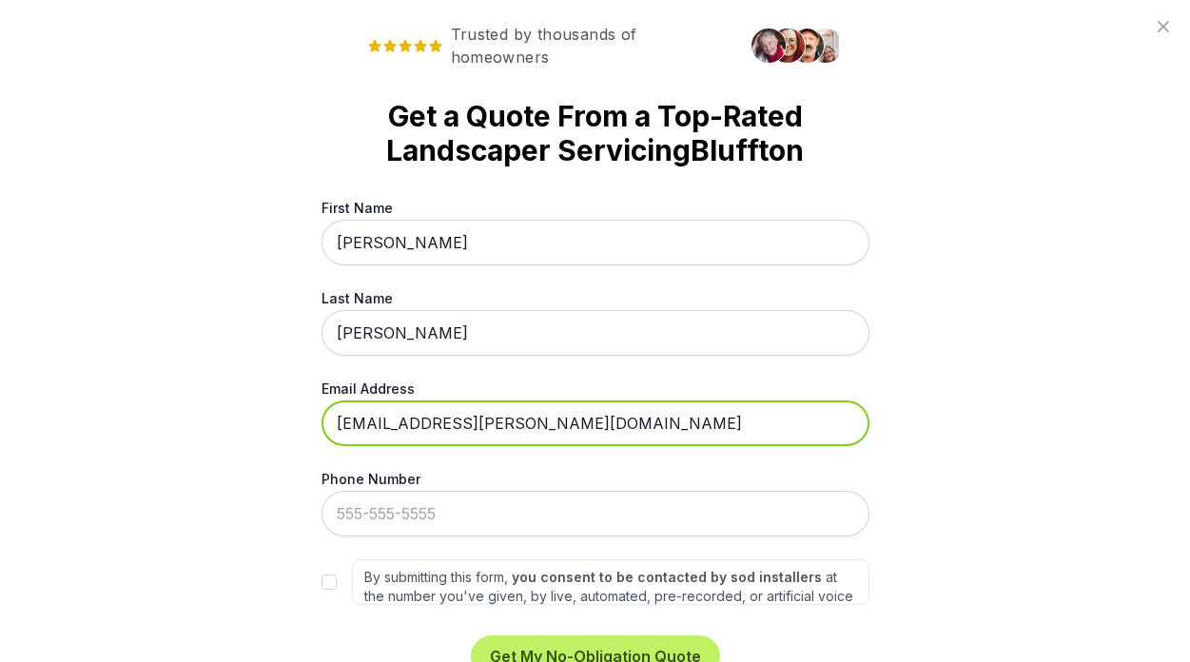
type input "[EMAIL_ADDRESS][PERSON_NAME][DOMAIN_NAME]"
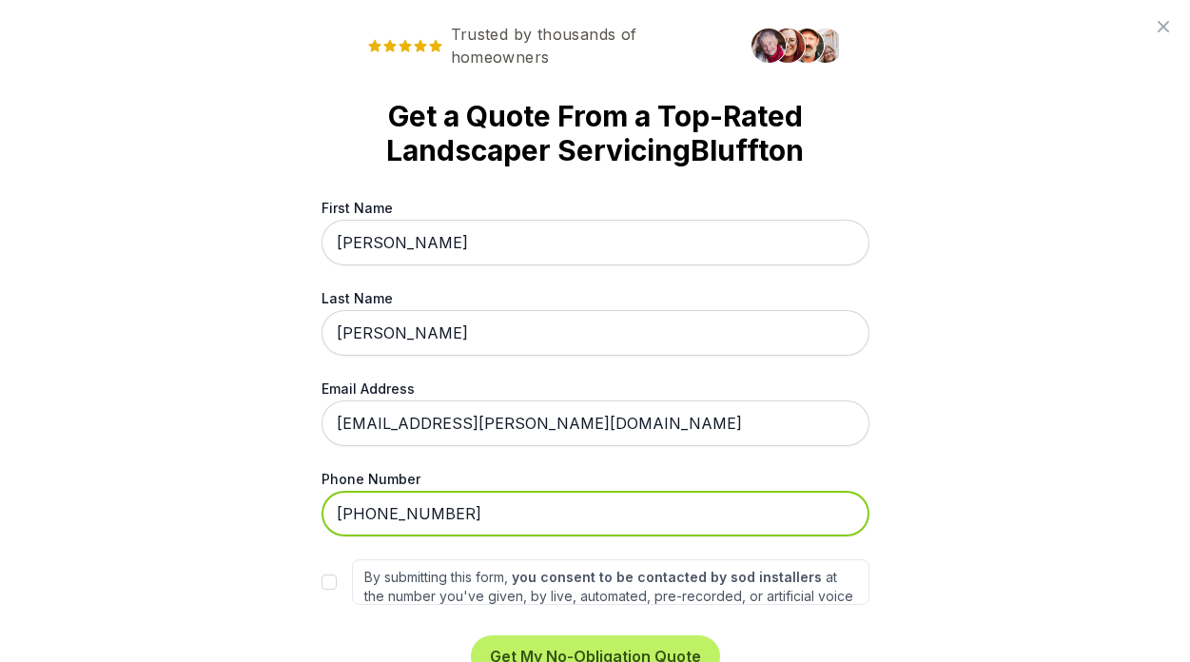
type input "[PHONE_NUMBER]"
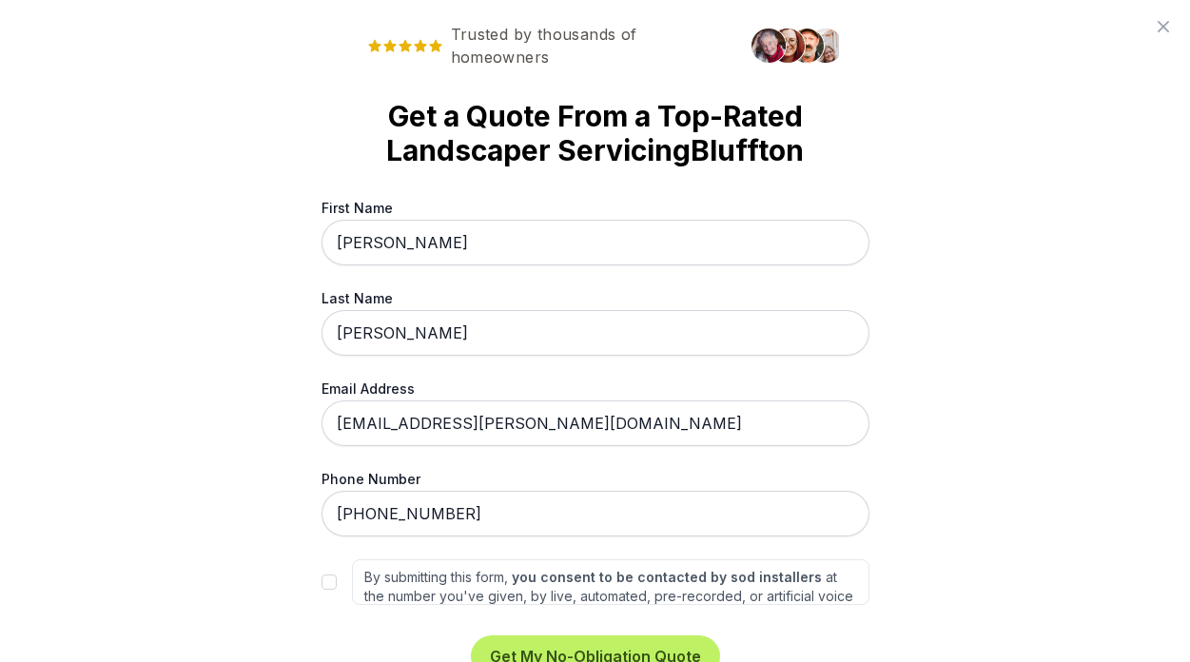
click at [181, 536] on div "Trusted by thousands of homeowners Get a Quote From a Top-Rated Landscaper Serv…" at bounding box center [595, 331] width 1190 height 662
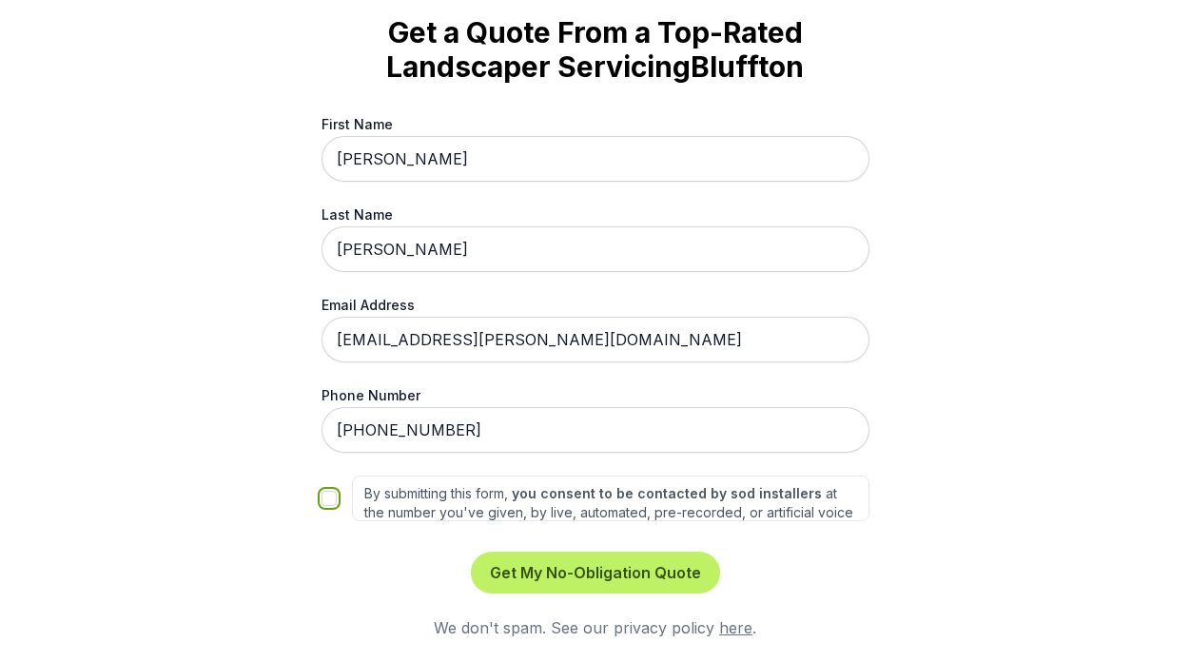
click at [325, 500] on input "By submitting this form, you consent to be contacted by sod installers at the n…" at bounding box center [328, 498] width 15 height 15
checkbox input "true"
click at [921, 534] on div "Trusted by thousands of homeowners Get a Quote From a Top-Rated Landscaper Serv…" at bounding box center [595, 331] width 1190 height 662
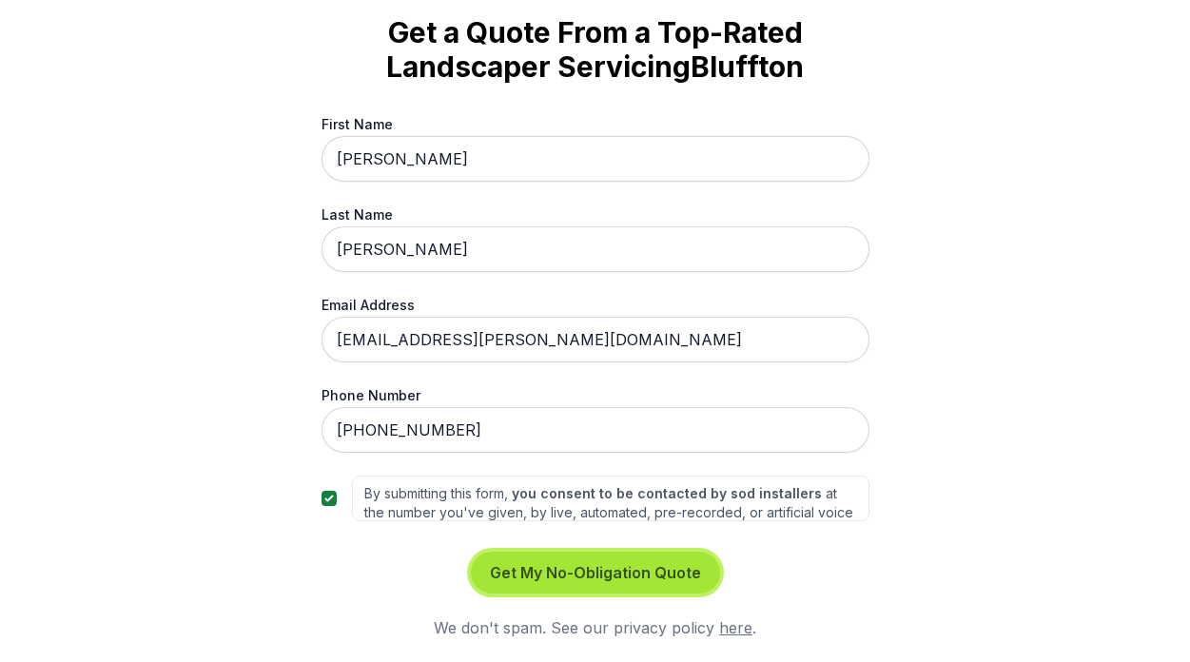
click at [592, 581] on button "Get My No-Obligation Quote" at bounding box center [595, 573] width 249 height 42
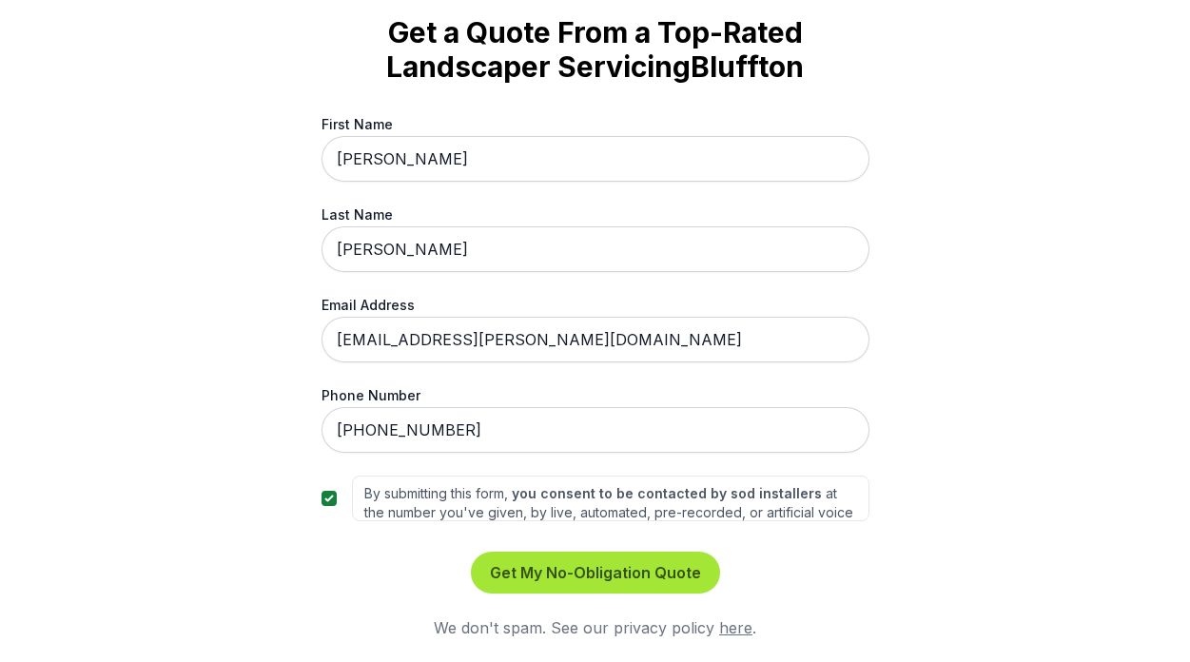
scroll to position [0, 0]
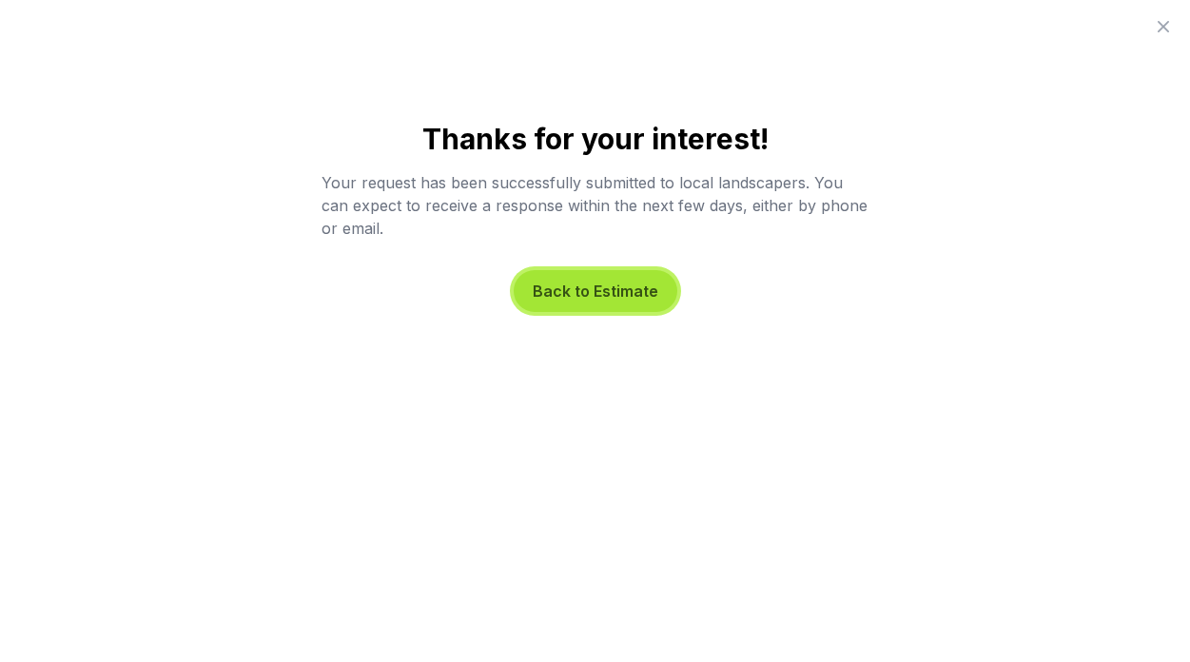
click at [605, 295] on button "Back to Estimate" at bounding box center [596, 291] width 164 height 42
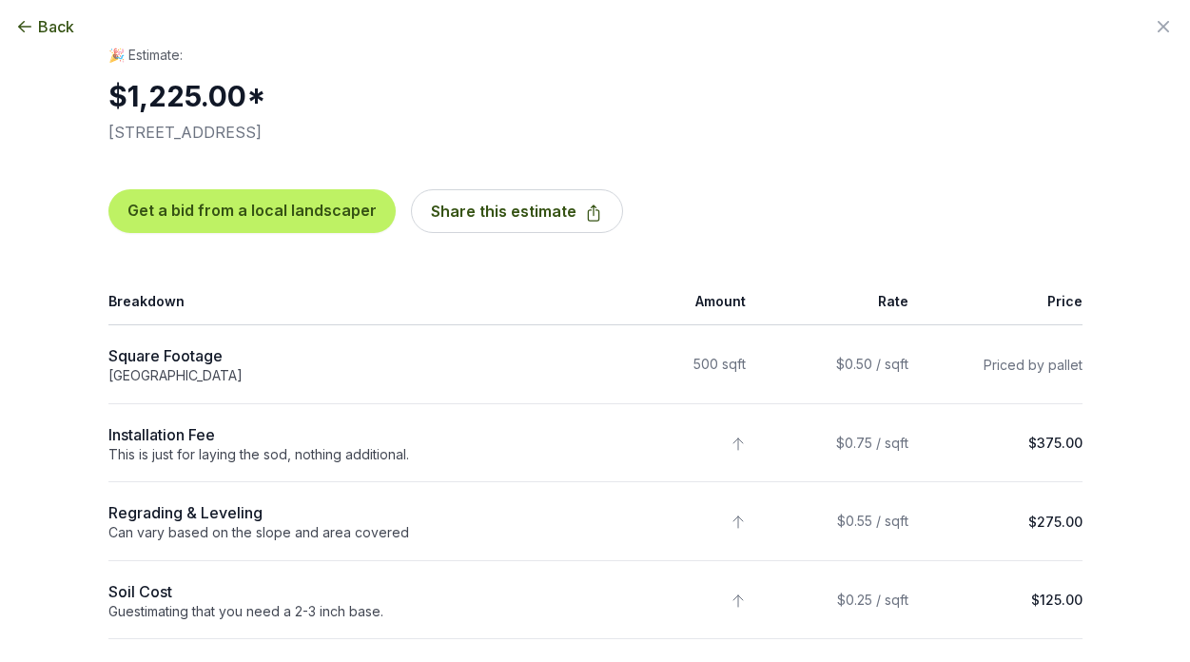
click at [29, 35] on icon "button" at bounding box center [24, 26] width 19 height 19
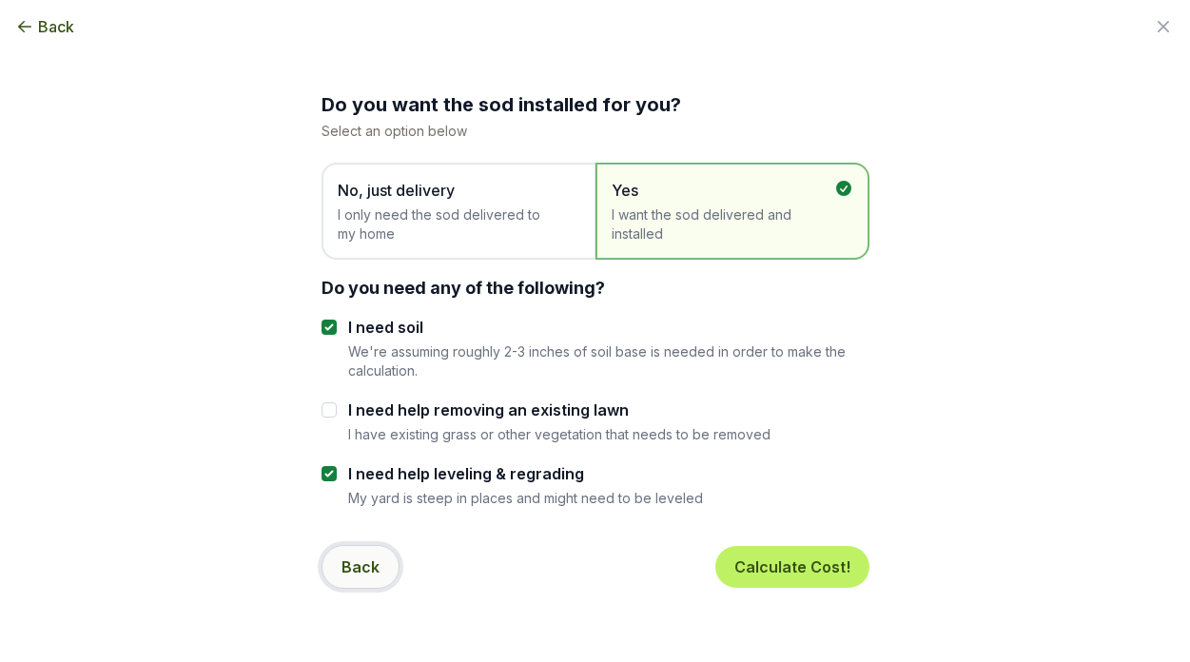
click at [341, 553] on button "Back" at bounding box center [360, 567] width 78 height 44
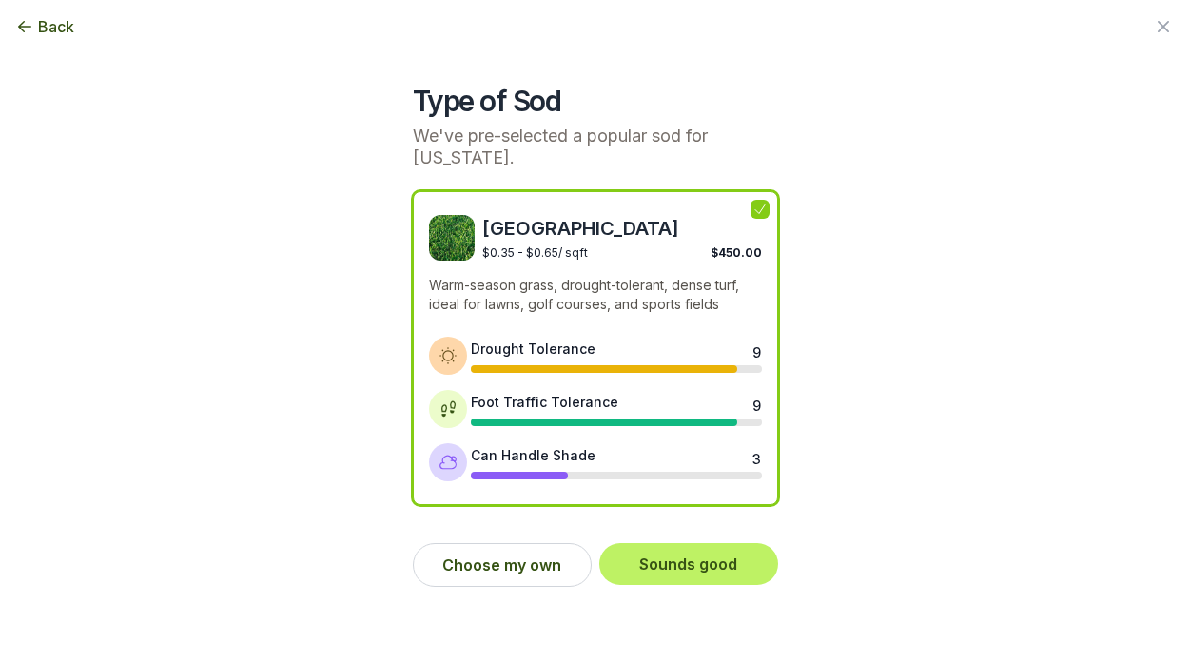
click at [56, 28] on span "Back" at bounding box center [56, 26] width 36 height 23
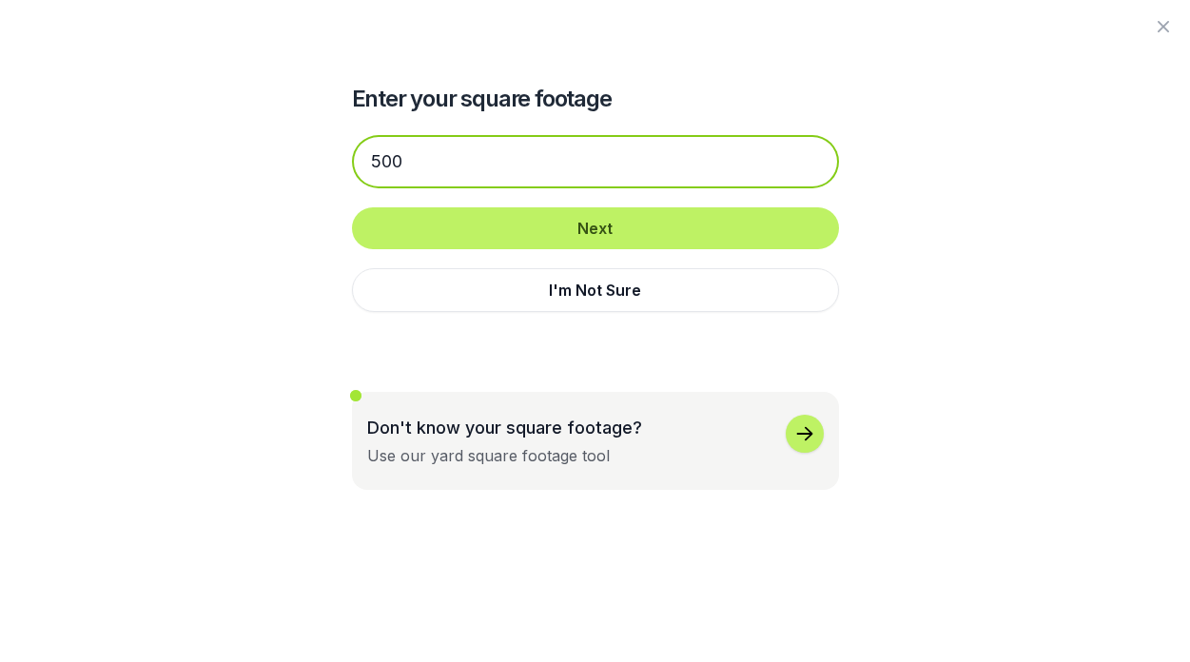
drag, startPoint x: 424, startPoint y: 170, endPoint x: 289, endPoint y: 155, distance: 135.9
click at [288, 155] on div "Enter your square footage 500 Next I'm Not Sure Don't know your square footage?…" at bounding box center [595, 245] width 1035 height 490
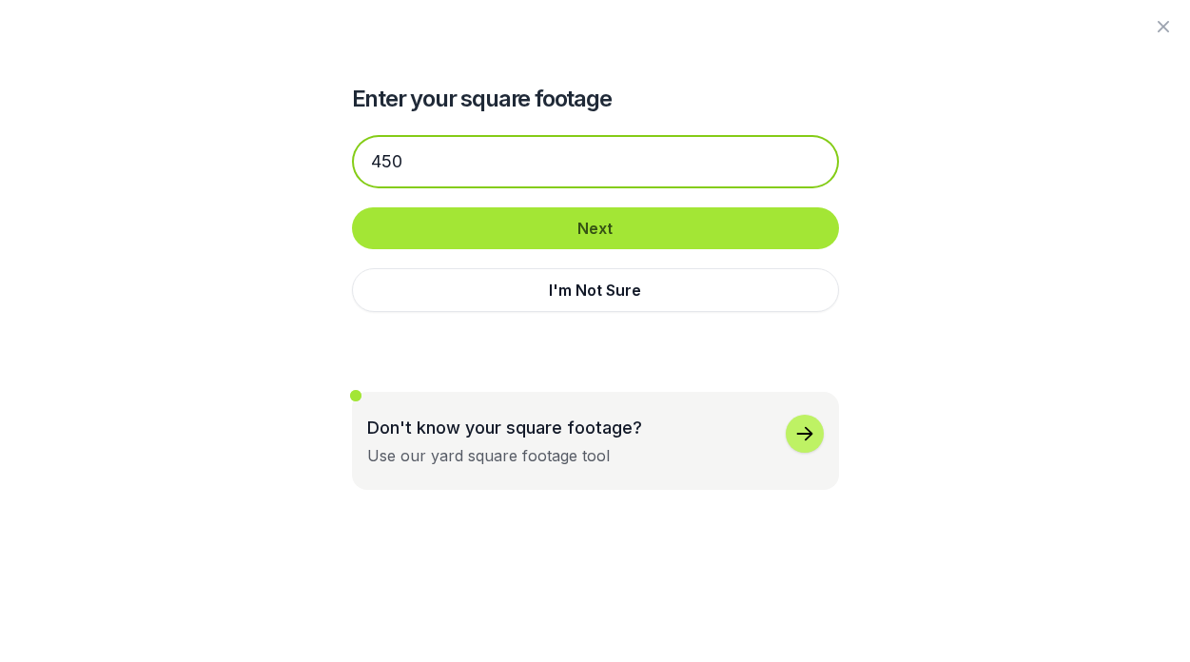
type input "450"
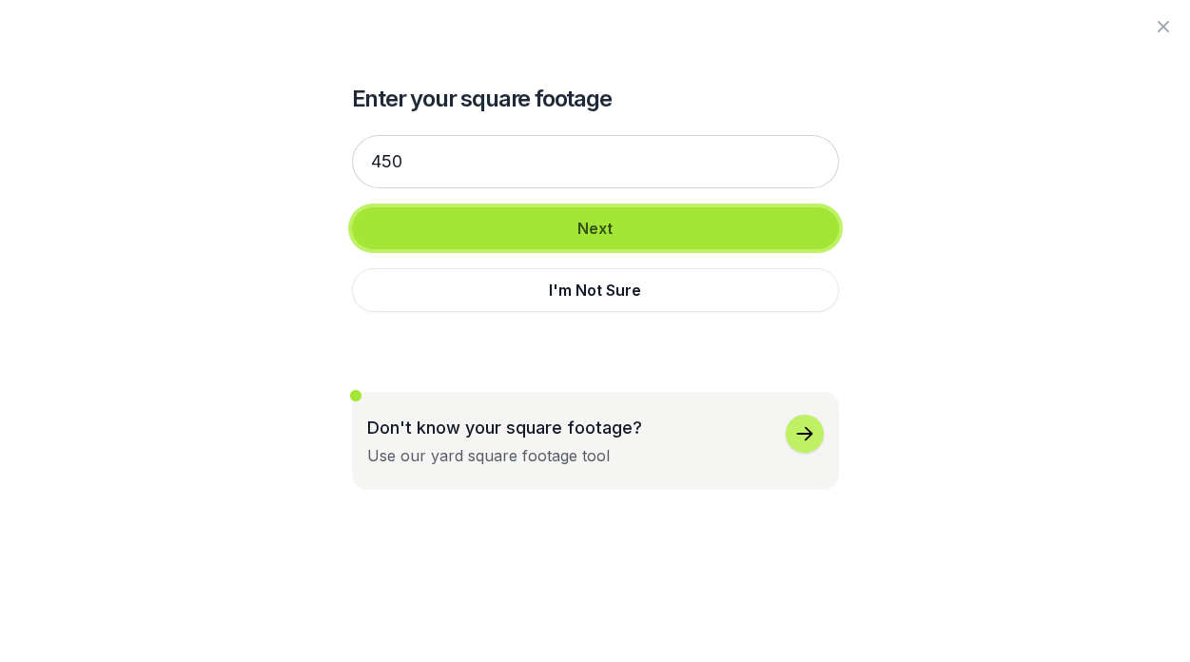
click at [543, 240] on button "Next" at bounding box center [595, 228] width 487 height 42
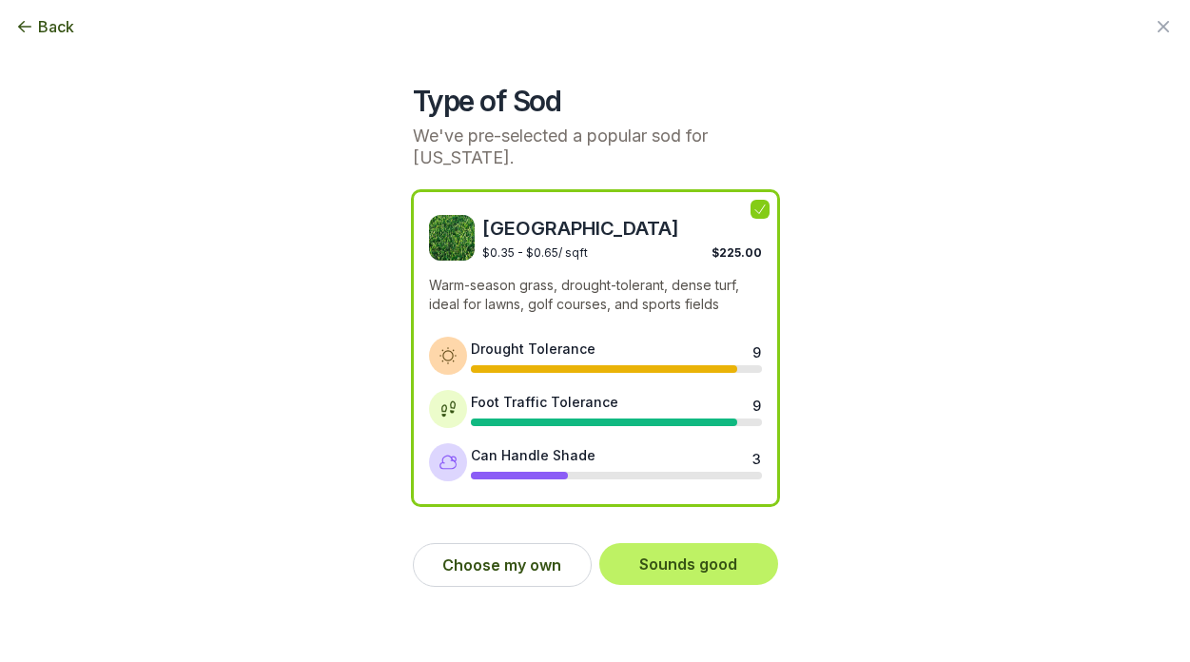
click at [968, 443] on div "Type of Sod We've pre-selected a popular sod for [US_STATE]. Bermuda $0.35 - $0…" at bounding box center [595, 301] width 1035 height 602
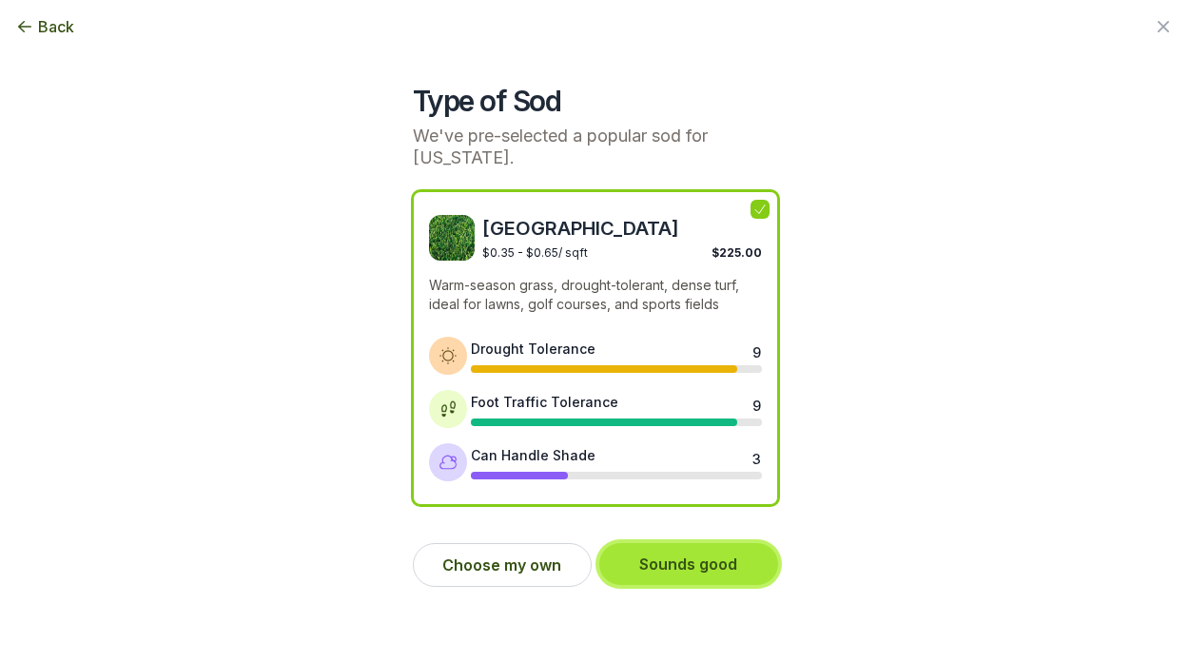
click at [691, 558] on button "Sounds good" at bounding box center [688, 564] width 179 height 42
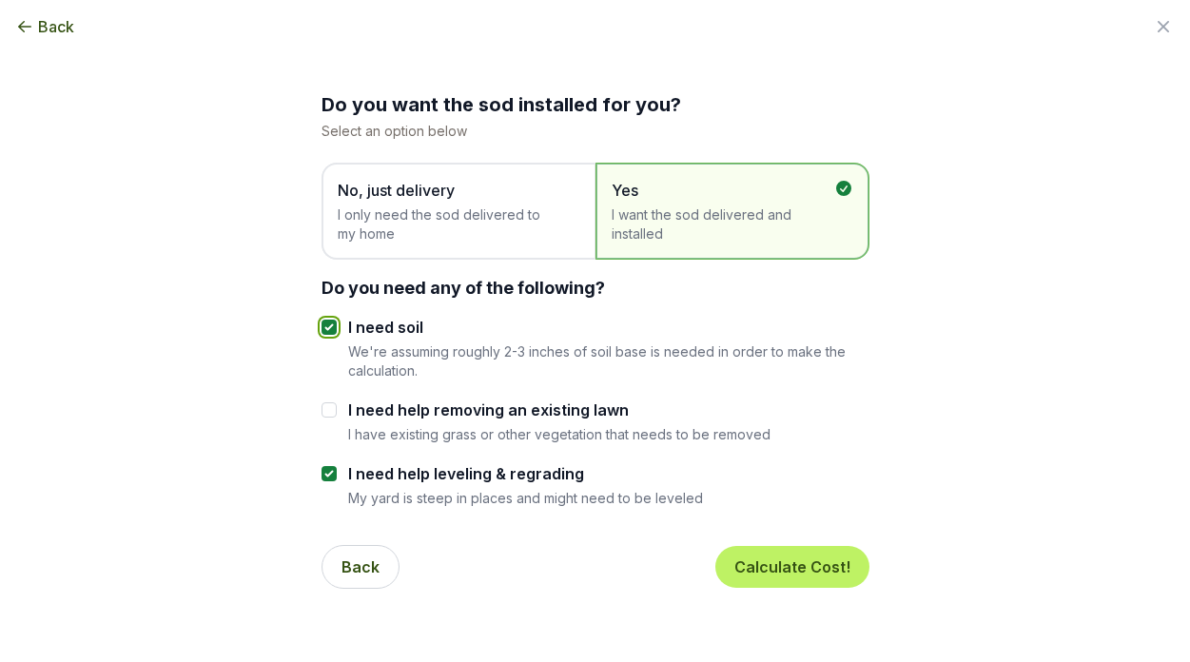
click at [324, 327] on input "I need soil" at bounding box center [328, 327] width 15 height 15
checkbox input "false"
click at [210, 364] on div "Do you want the sod installed for you? Select an option below No, just delivery…" at bounding box center [595, 302] width 1035 height 604
click at [698, 530] on div "Back Calculate Cost!" at bounding box center [595, 567] width 548 height 74
click at [768, 594] on div "Back Calculate Cost!" at bounding box center [595, 567] width 548 height 74
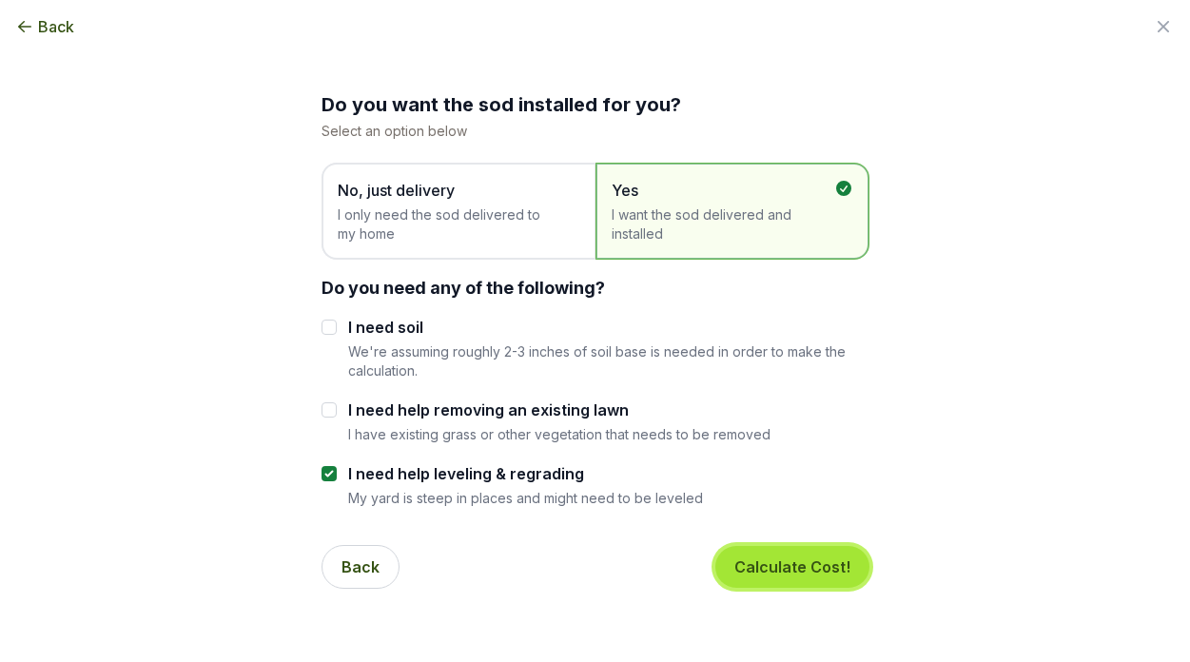
click at [777, 572] on button "Calculate Cost!" at bounding box center [792, 567] width 154 height 42
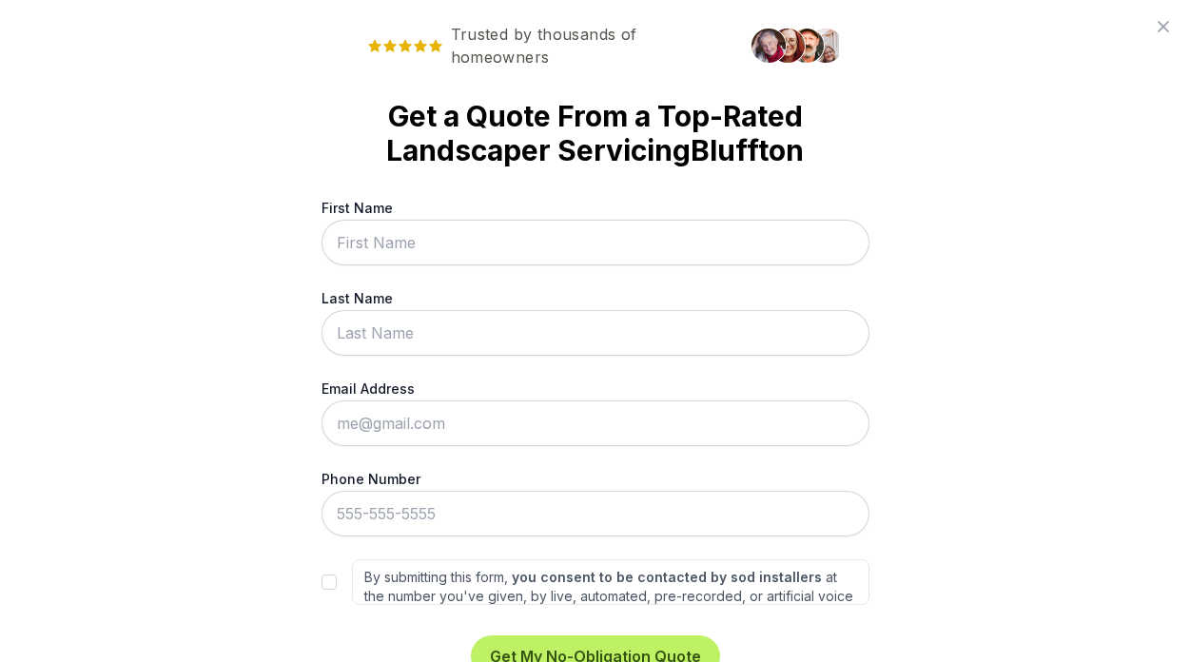
click at [431, 247] on input "First Name" at bounding box center [595, 243] width 548 height 46
type input "[PERSON_NAME]"
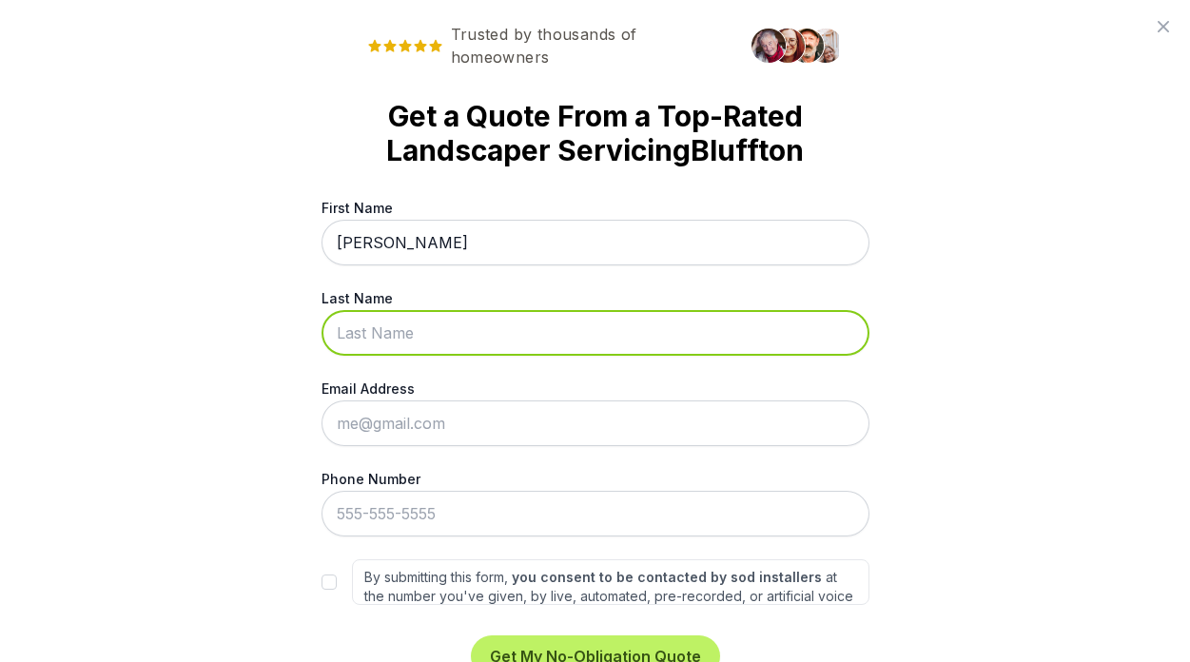
type input "[PERSON_NAME]"
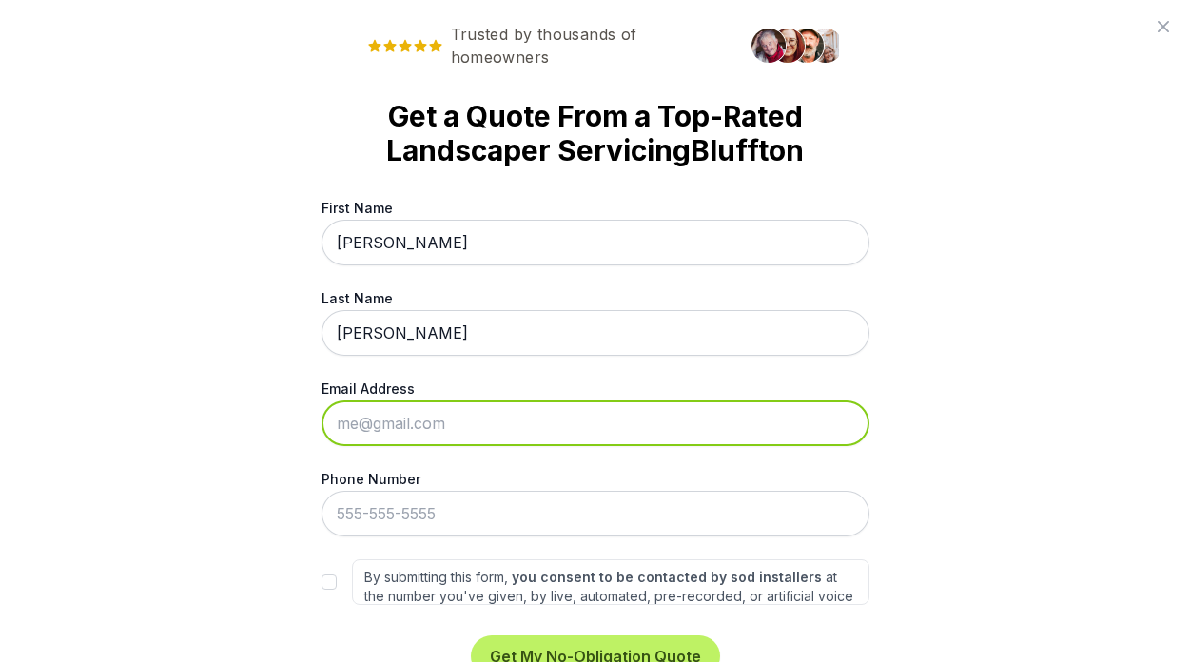
type input "[EMAIL_ADDRESS][PERSON_NAME][DOMAIN_NAME]"
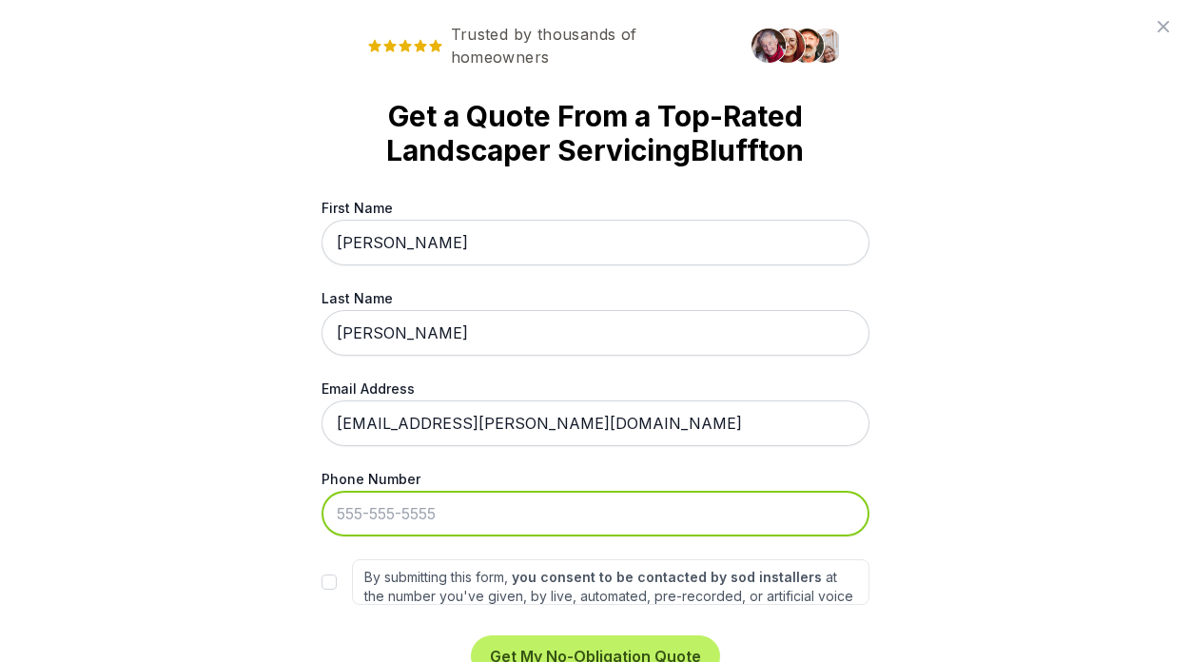
click at [425, 516] on input "Phone Number" at bounding box center [595, 514] width 548 height 46
type input "[PHONE_NUMBER]"
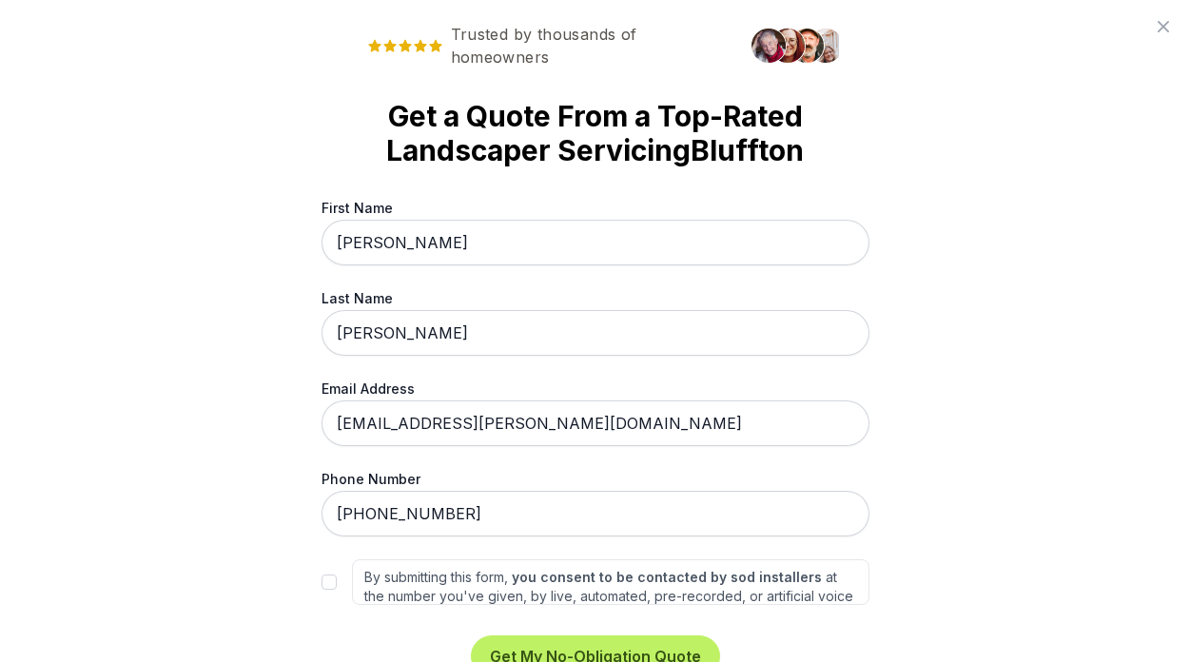
click at [1050, 441] on div "Trusted by thousands of homeowners Get a Quote From a Top-Rated Landscaper Serv…" at bounding box center [595, 331] width 1190 height 662
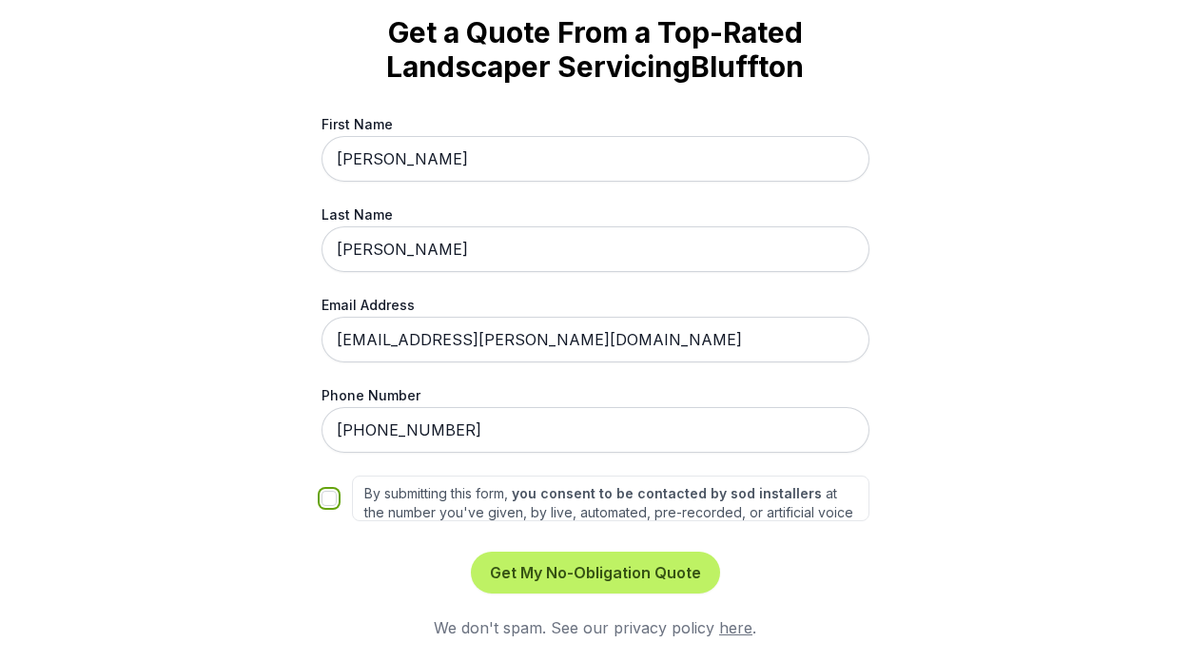
click at [327, 499] on input "By submitting this form, you consent to be contacted by sod installers at the n…" at bounding box center [328, 498] width 15 height 15
checkbox input "true"
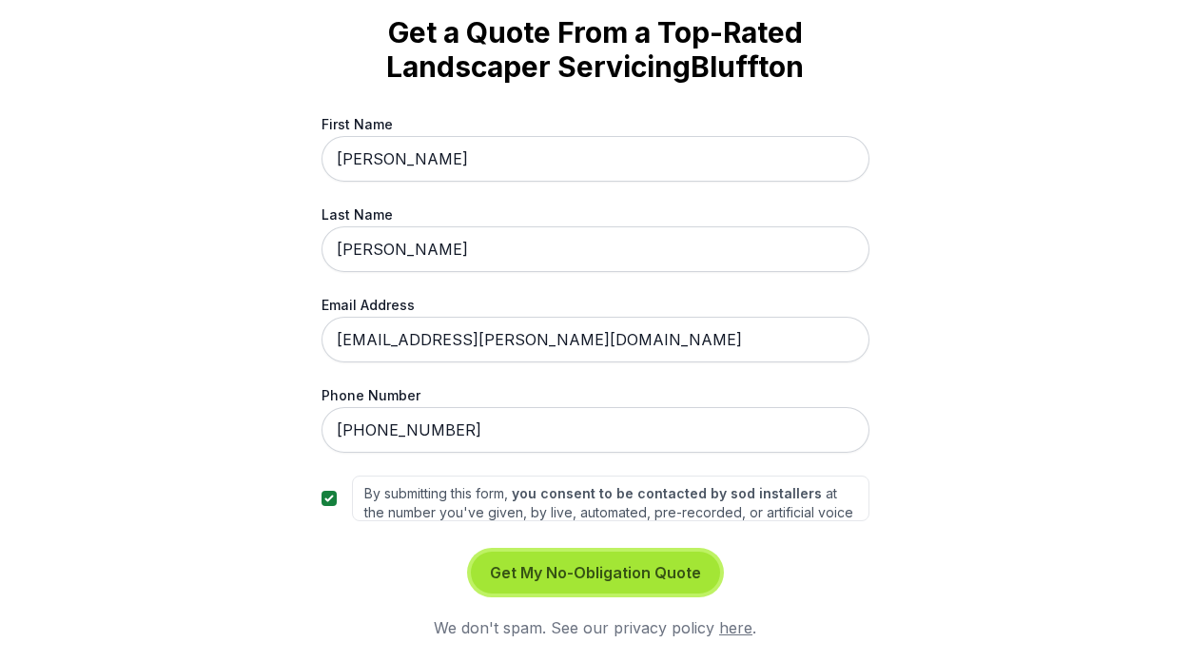
click at [679, 580] on button "Get My No-Obligation Quote" at bounding box center [595, 573] width 249 height 42
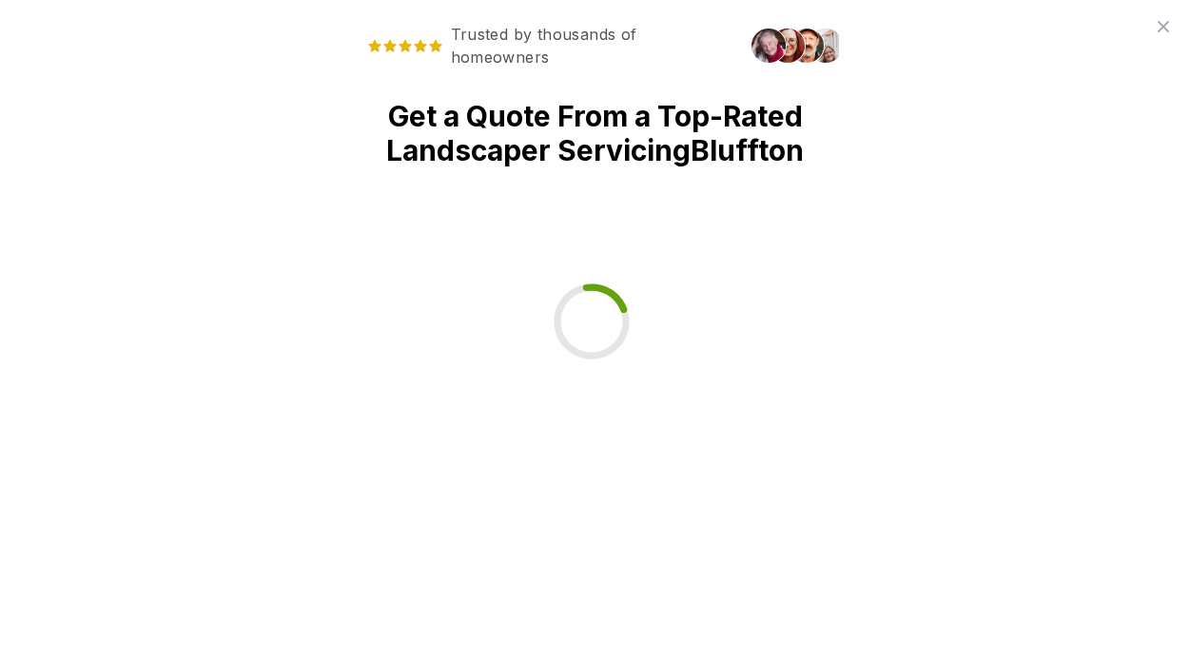
scroll to position [0, 0]
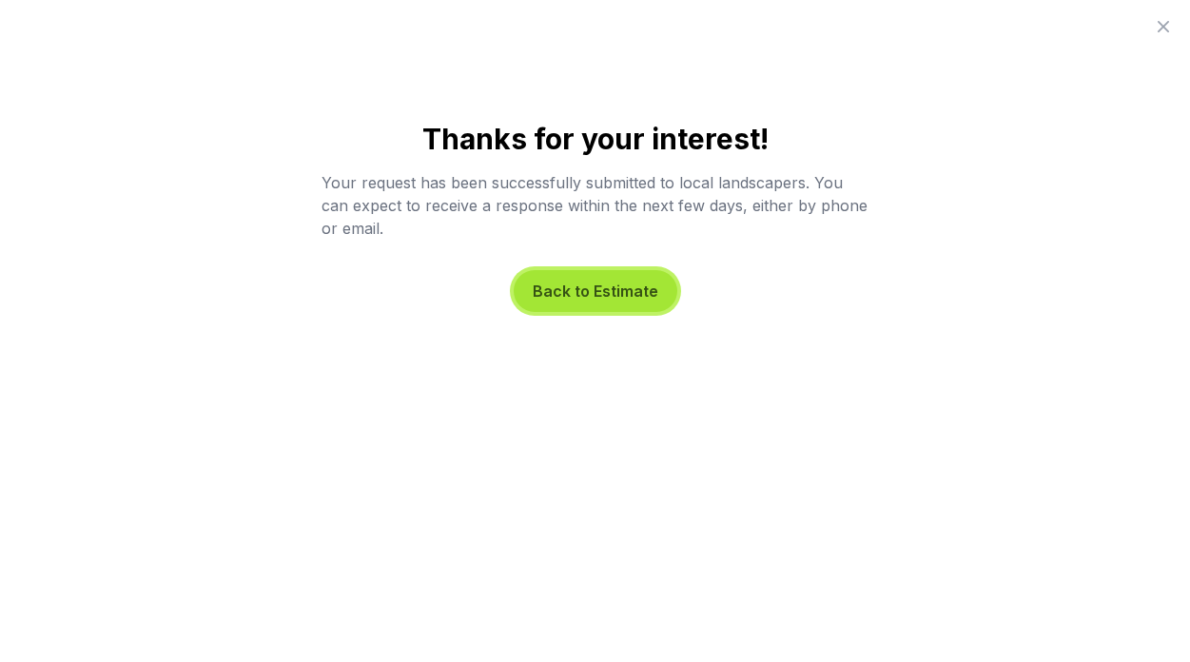
click at [590, 281] on button "Back to Estimate" at bounding box center [596, 291] width 164 height 42
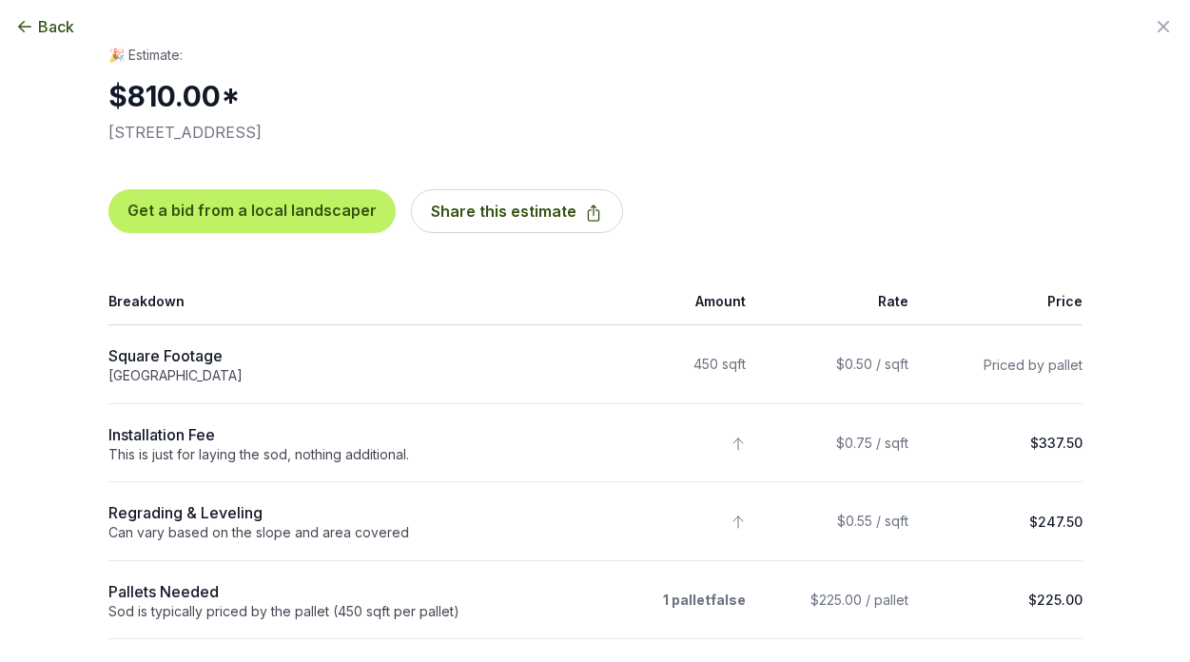
click at [45, 26] on span "Back" at bounding box center [56, 26] width 36 height 23
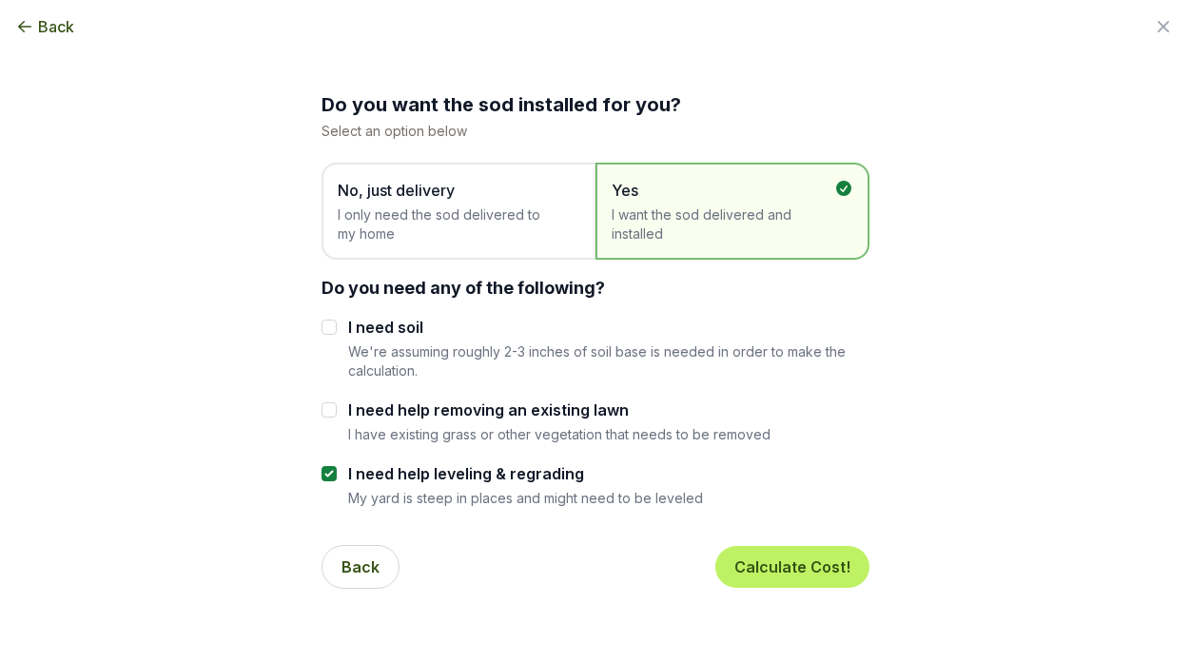
click at [45, 26] on span "Back" at bounding box center [56, 26] width 36 height 23
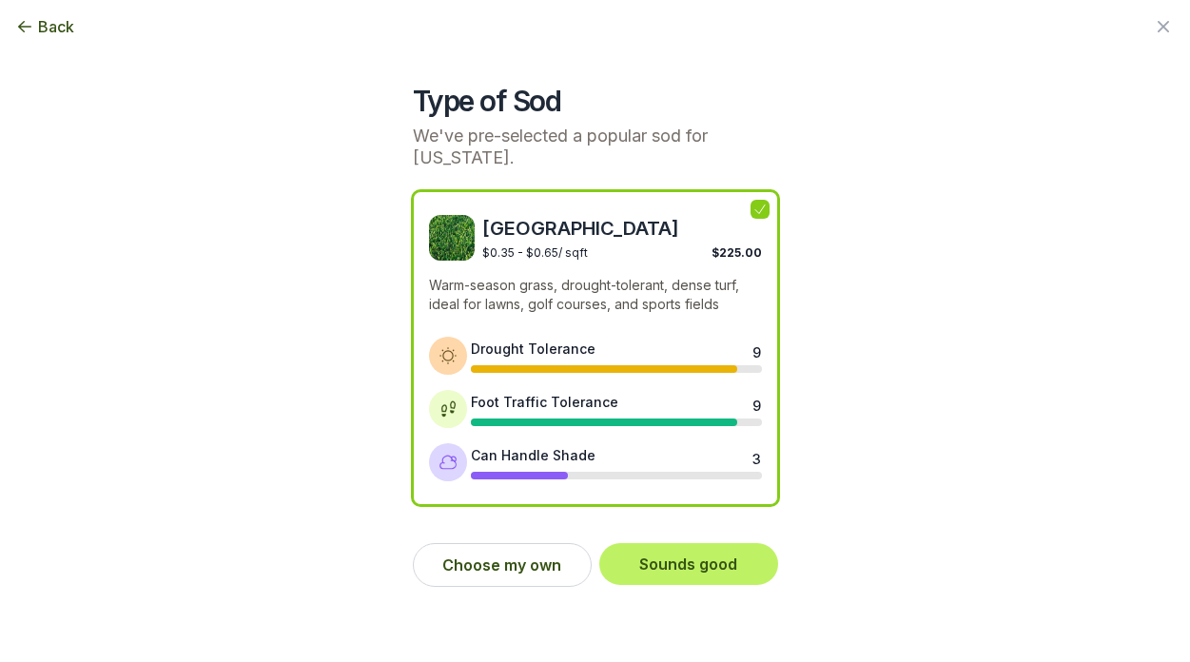
click at [45, 26] on span "Back" at bounding box center [56, 26] width 36 height 23
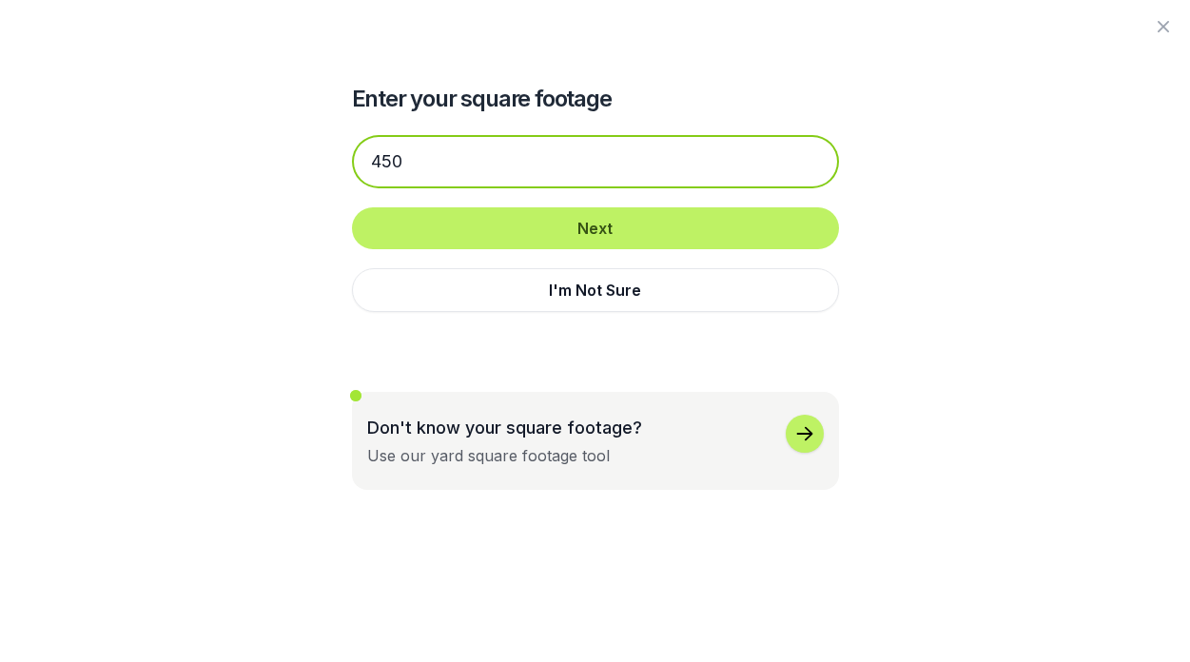
drag, startPoint x: 448, startPoint y: 161, endPoint x: 301, endPoint y: 154, distance: 146.6
click at [301, 154] on div "Enter your square footage 450 Next I'm Not Sure Don't know your square footage?…" at bounding box center [595, 245] width 1035 height 490
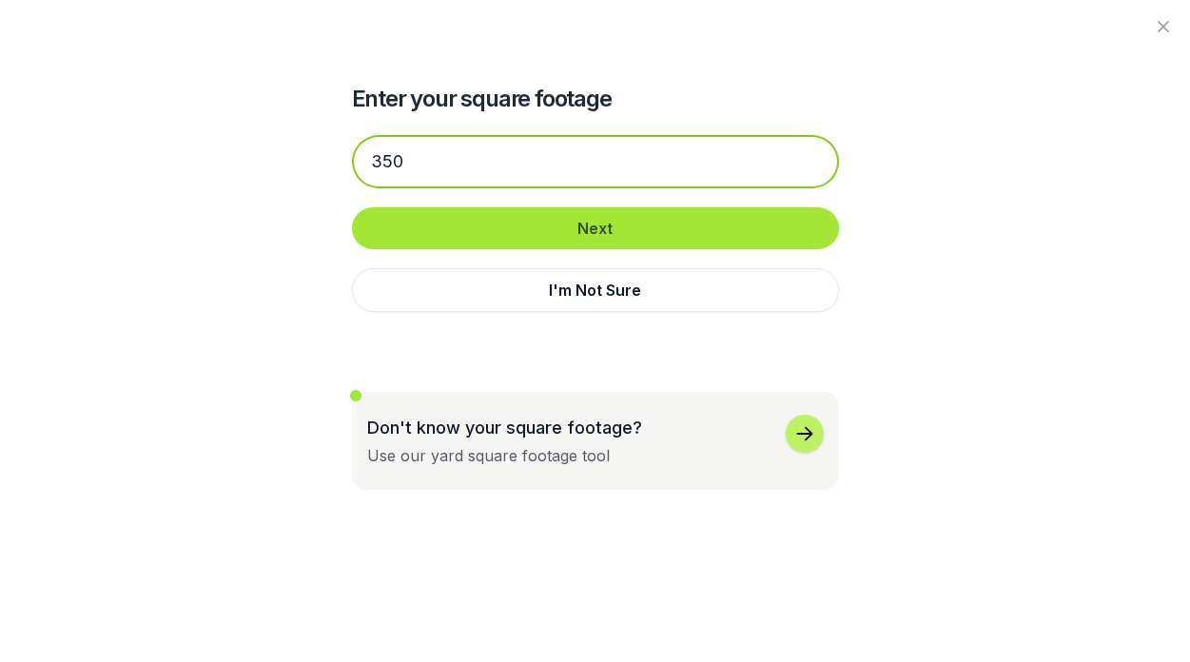
type input "350"
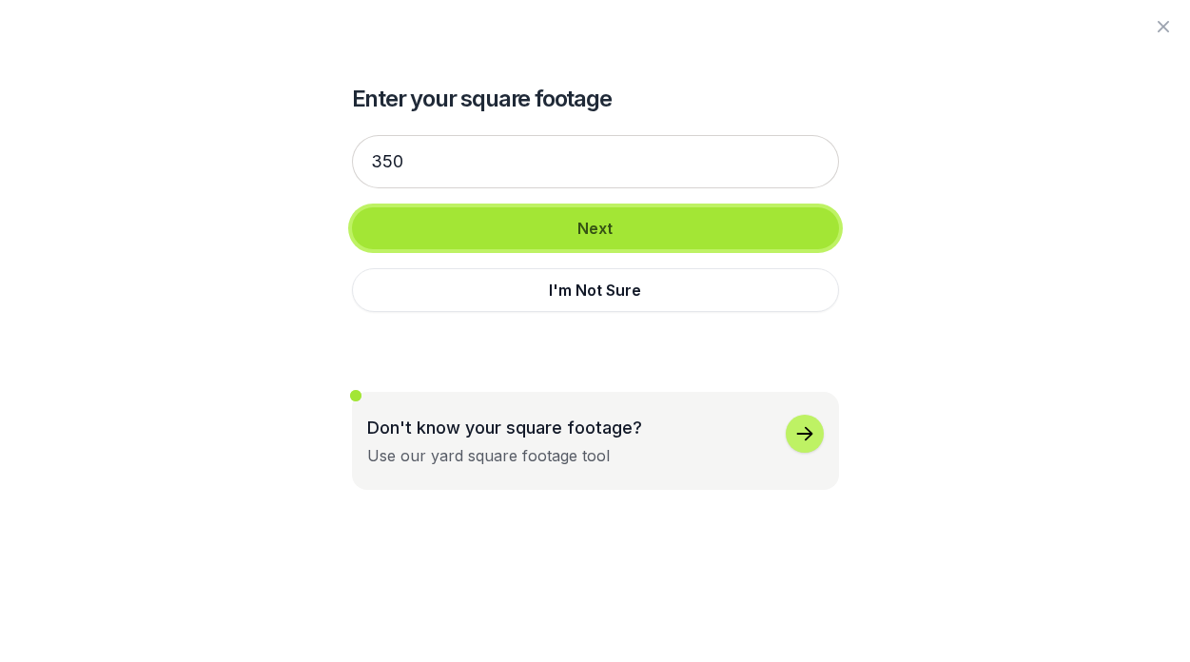
click at [557, 208] on button "Next" at bounding box center [595, 228] width 487 height 42
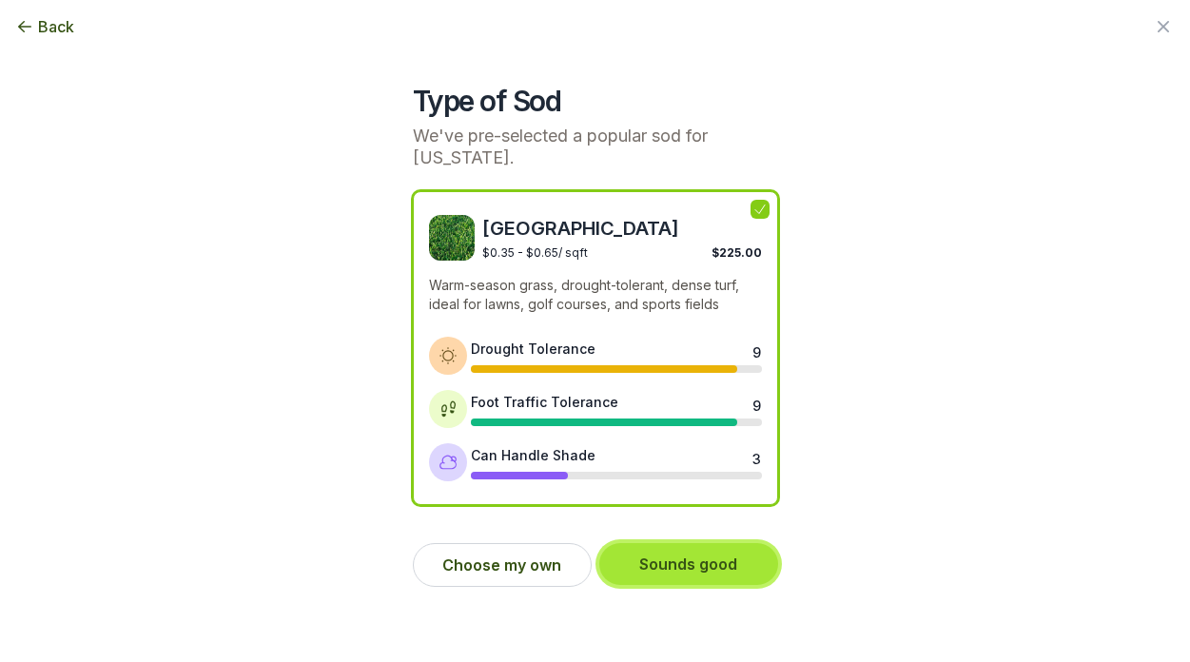
click at [672, 560] on button "Sounds good" at bounding box center [688, 564] width 179 height 42
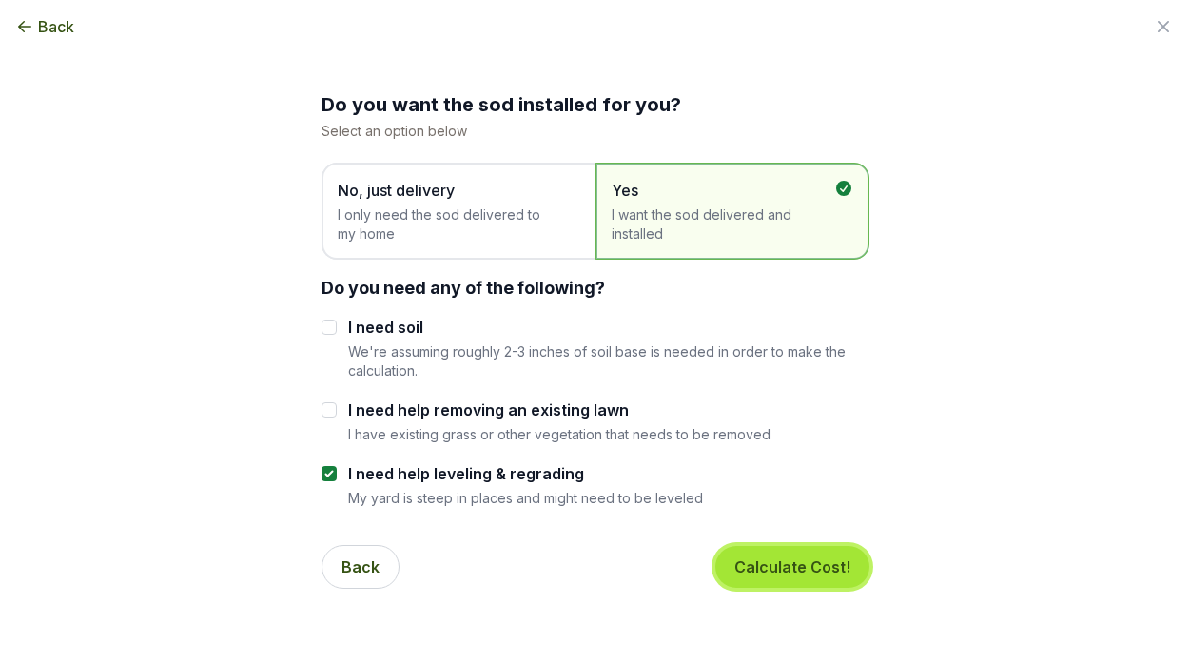
click at [819, 579] on button "Calculate Cost!" at bounding box center [792, 567] width 154 height 42
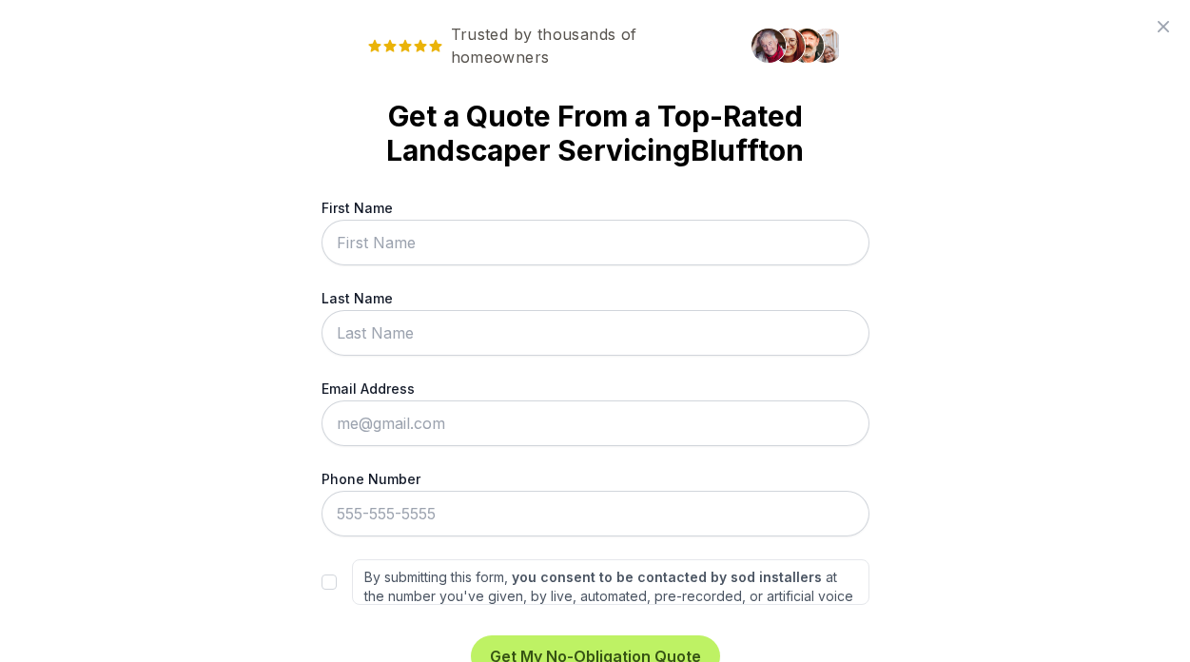
click at [568, 243] on input "First Name" at bounding box center [595, 243] width 548 height 46
type input "[PERSON_NAME]"
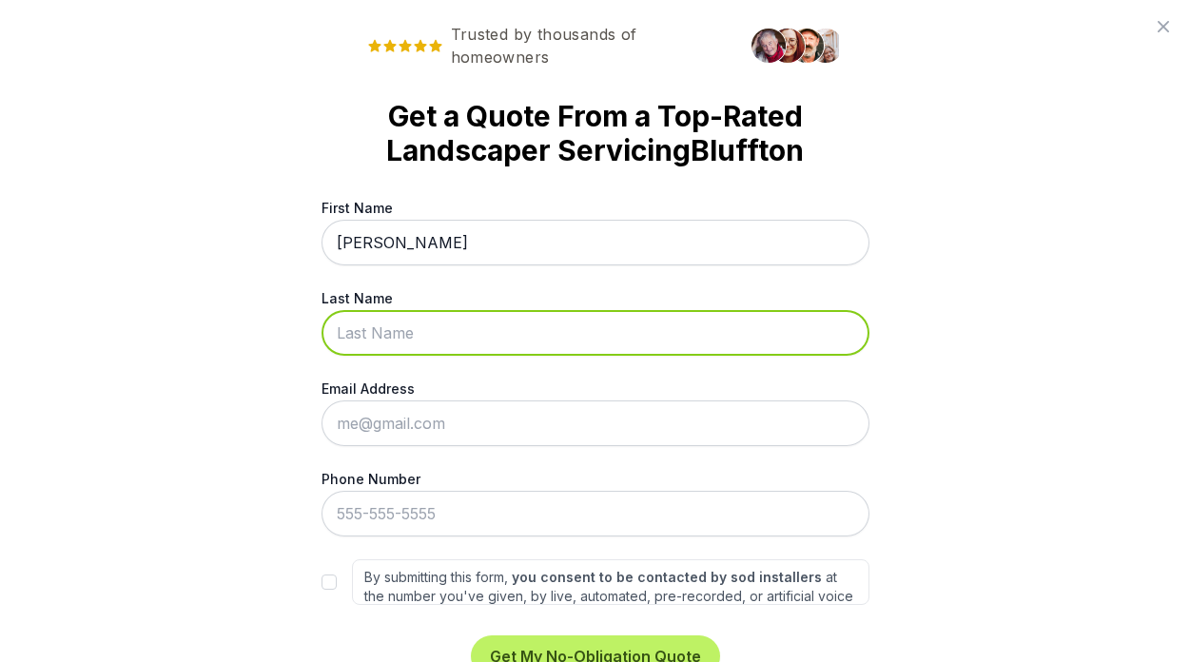
type input "[PERSON_NAME]"
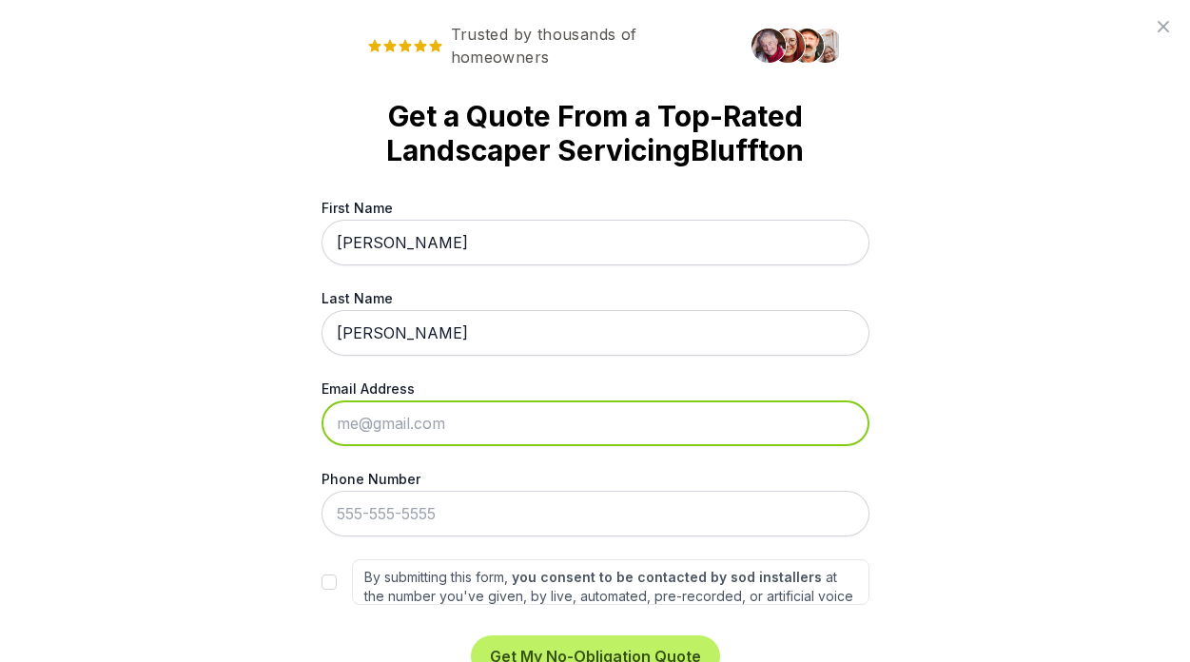
type input "[EMAIL_ADDRESS][PERSON_NAME][DOMAIN_NAME]"
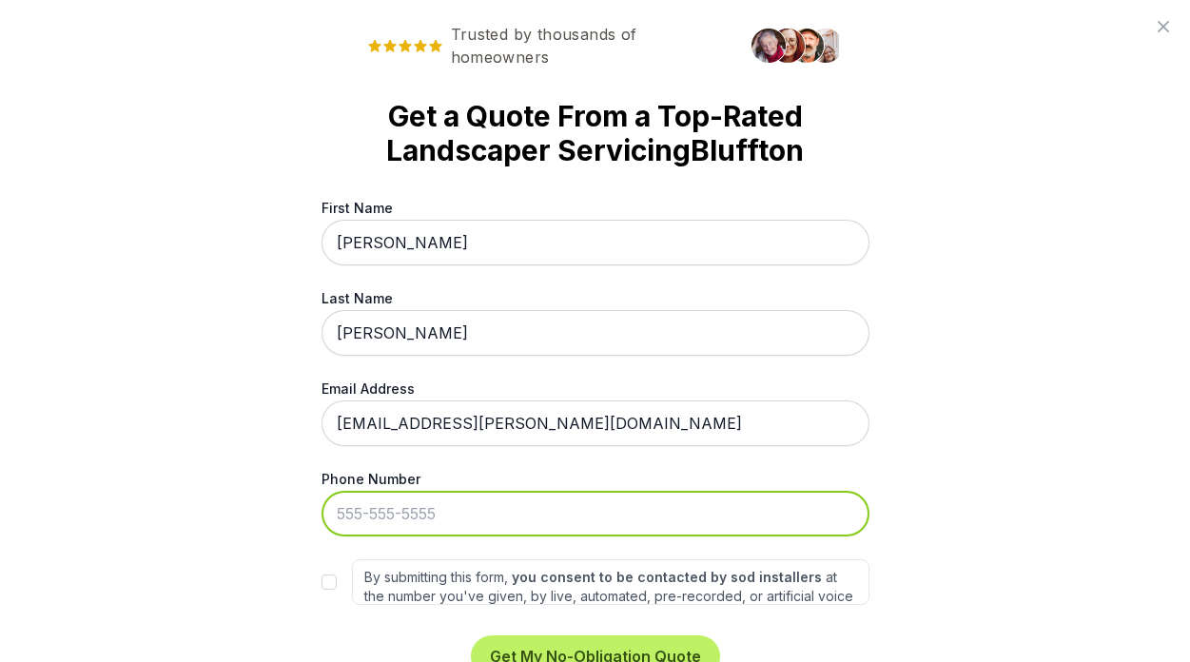
click at [535, 499] on input "Phone Number" at bounding box center [595, 514] width 548 height 46
type input "[PHONE_NUMBER]"
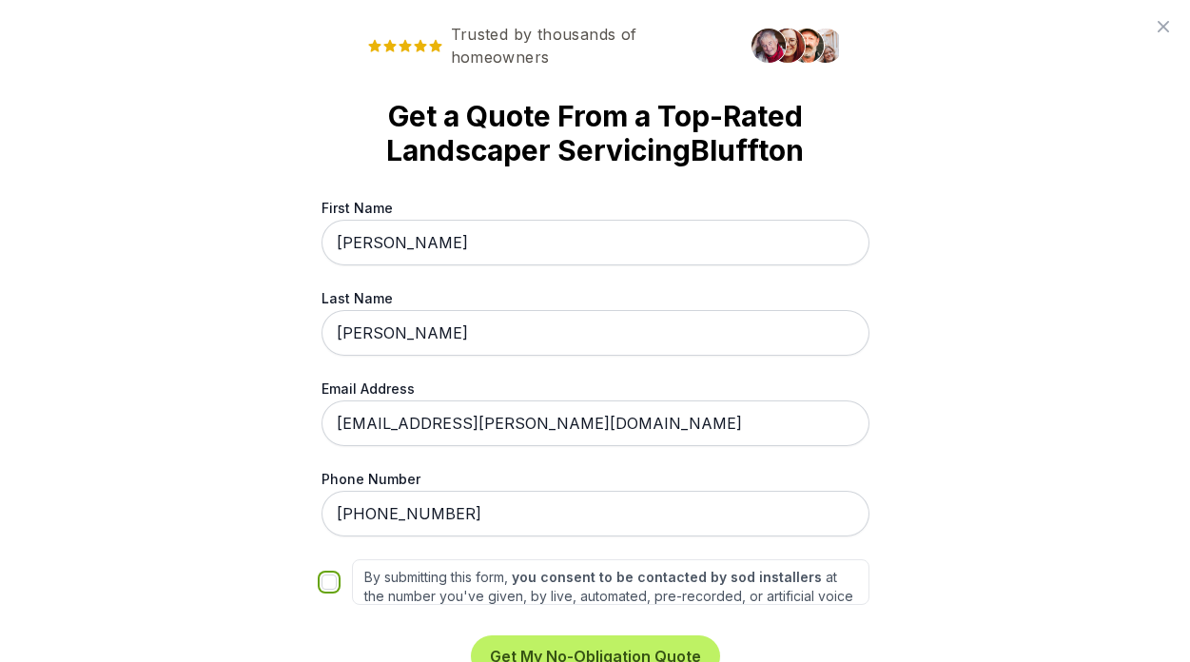
click at [330, 578] on input "By submitting this form, you consent to be contacted by sod installers at the n…" at bounding box center [328, 581] width 15 height 15
checkbox input "true"
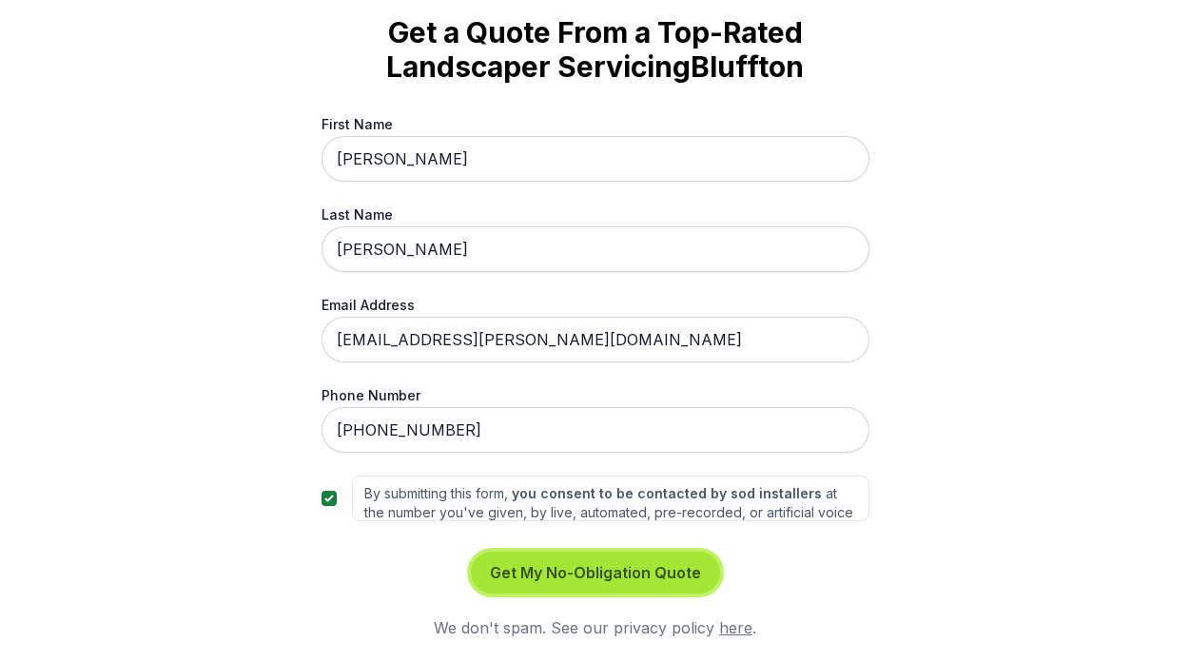
click at [639, 567] on button "Get My No-Obligation Quote" at bounding box center [595, 573] width 249 height 42
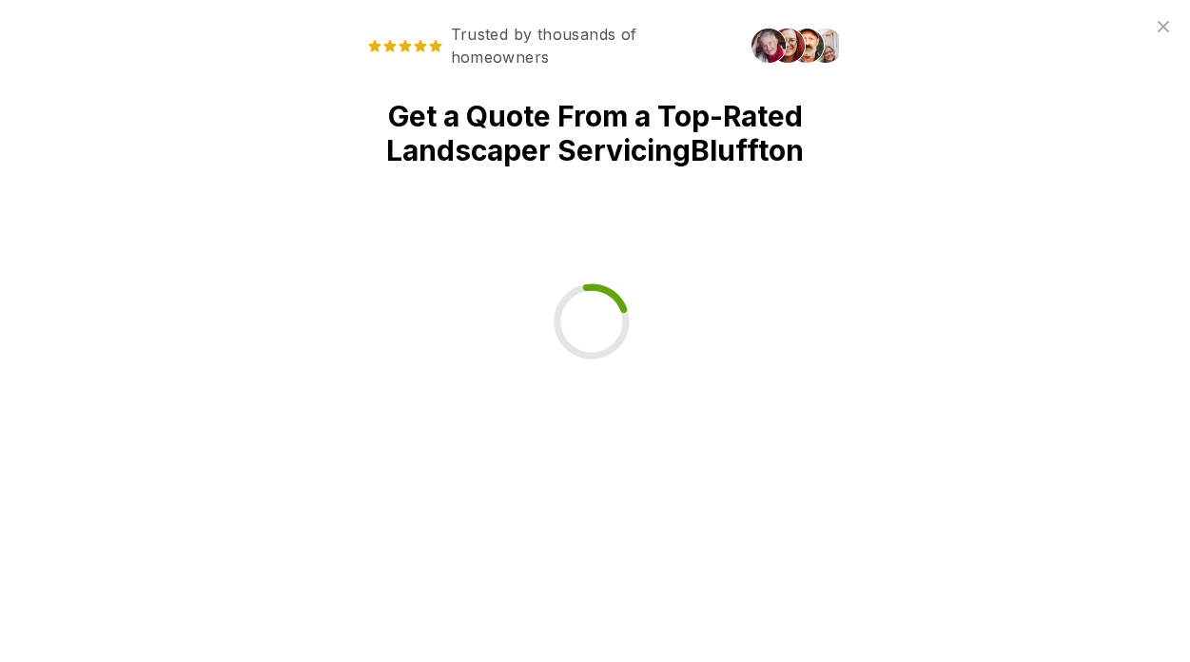
scroll to position [0, 0]
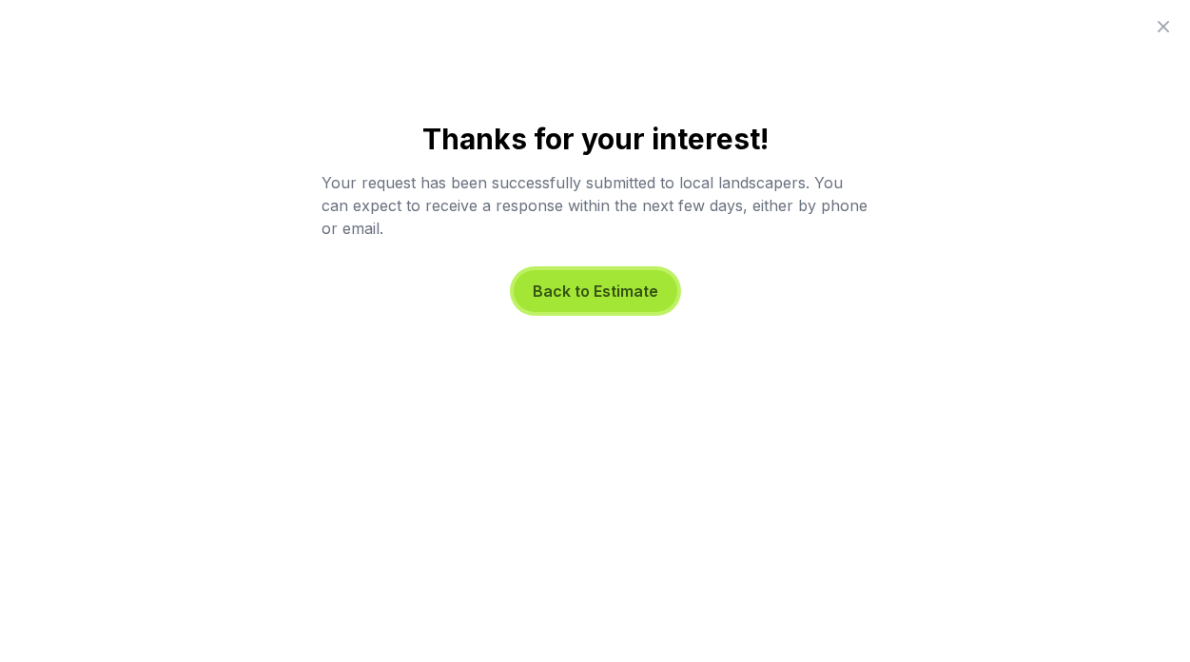
click at [632, 276] on button "Back to Estimate" at bounding box center [596, 291] width 164 height 42
